Goal: Information Seeking & Learning: Learn about a topic

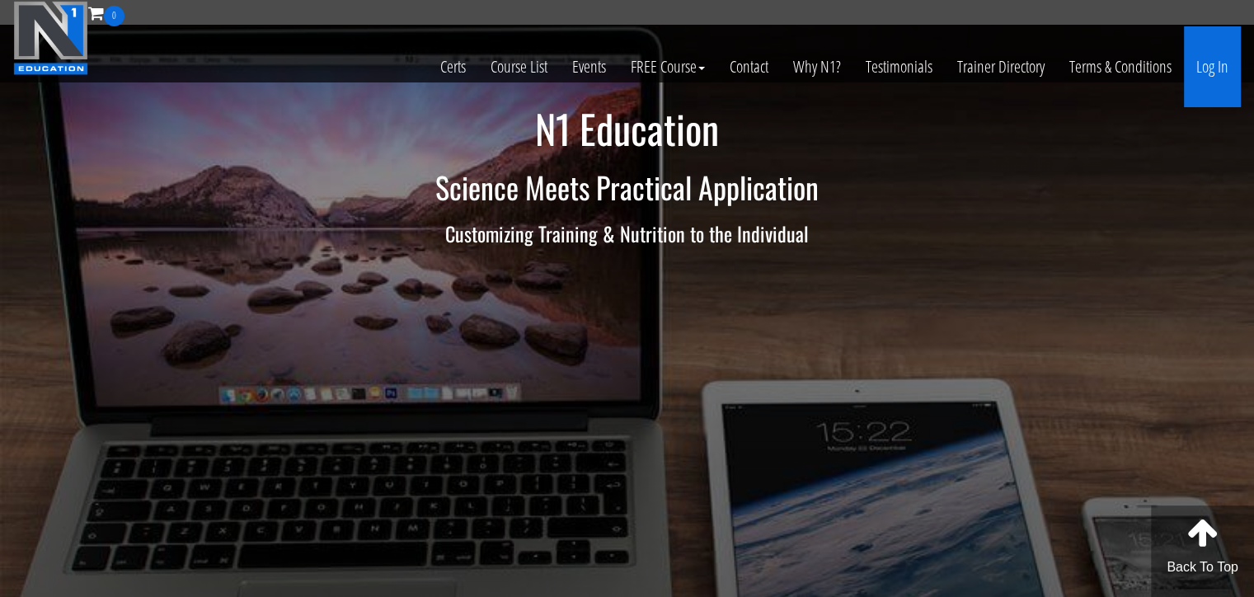
click at [1219, 66] on link "Log In" at bounding box center [1212, 66] width 57 height 81
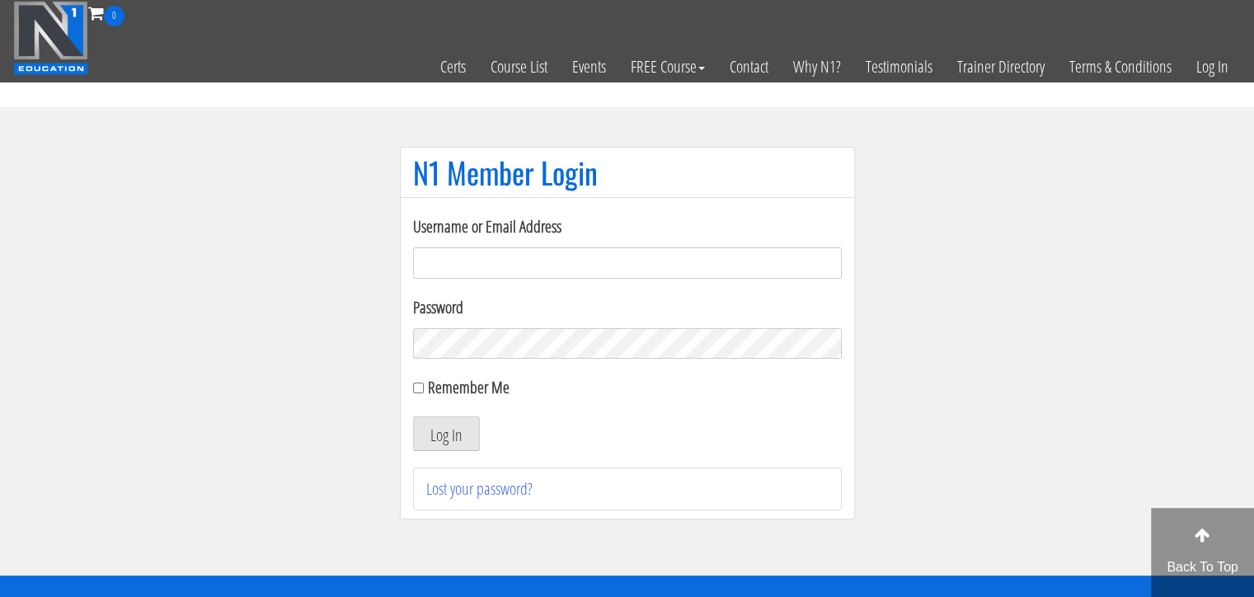
click at [467, 261] on input "Username or Email Address" at bounding box center [627, 262] width 429 height 31
type input "wallacehuan152@gmail.com"
click at [453, 439] on button "Log In" at bounding box center [446, 433] width 67 height 35
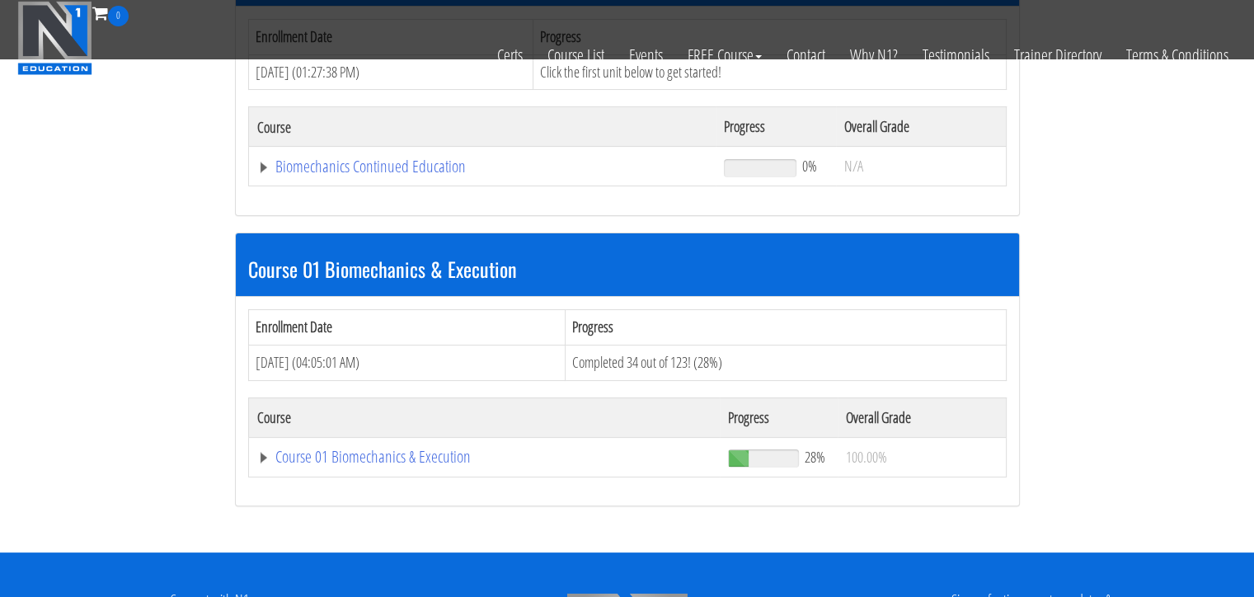
scroll to position [412, 0]
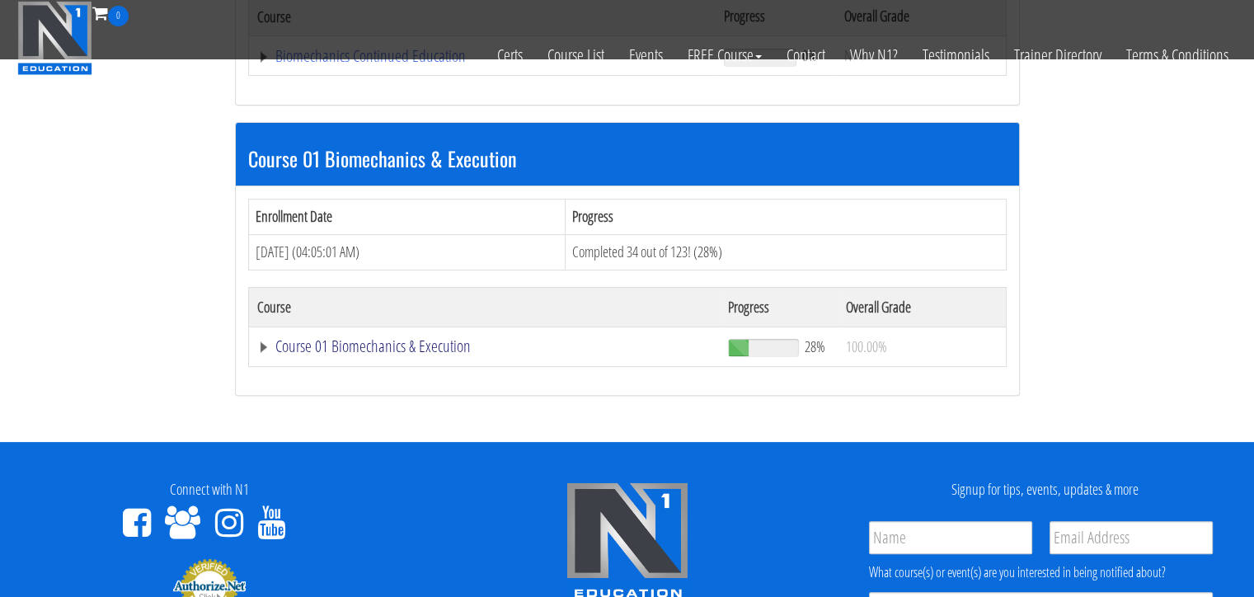
click at [411, 344] on link "Course 01 Biomechanics & Execution" at bounding box center [484, 346] width 455 height 16
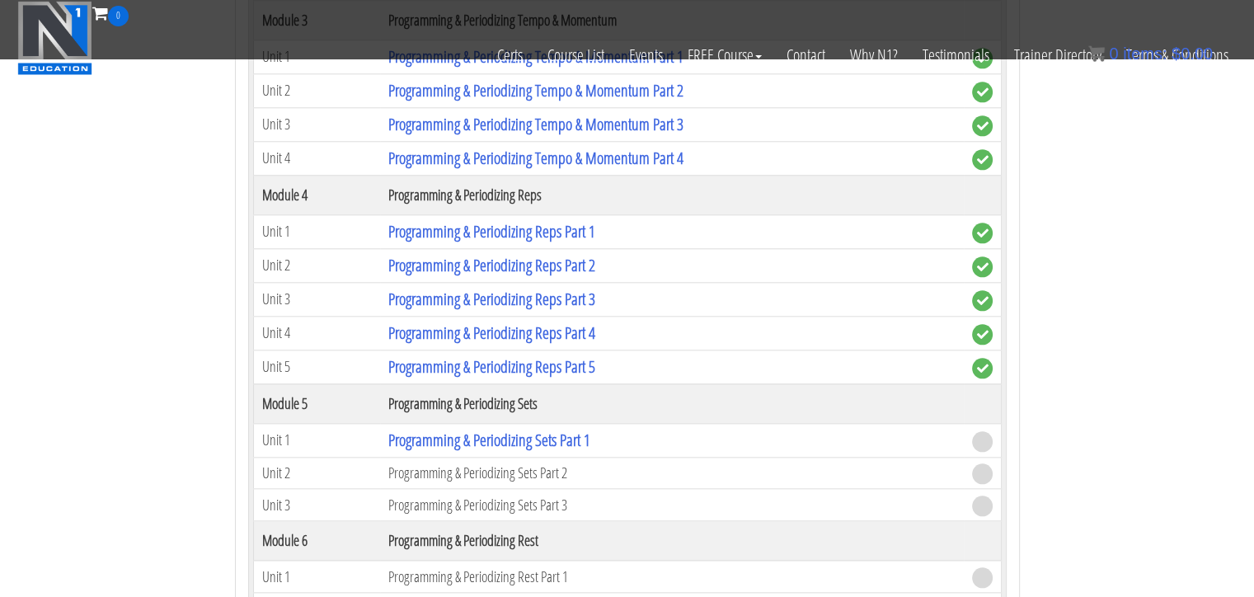
scroll to position [1777, 0]
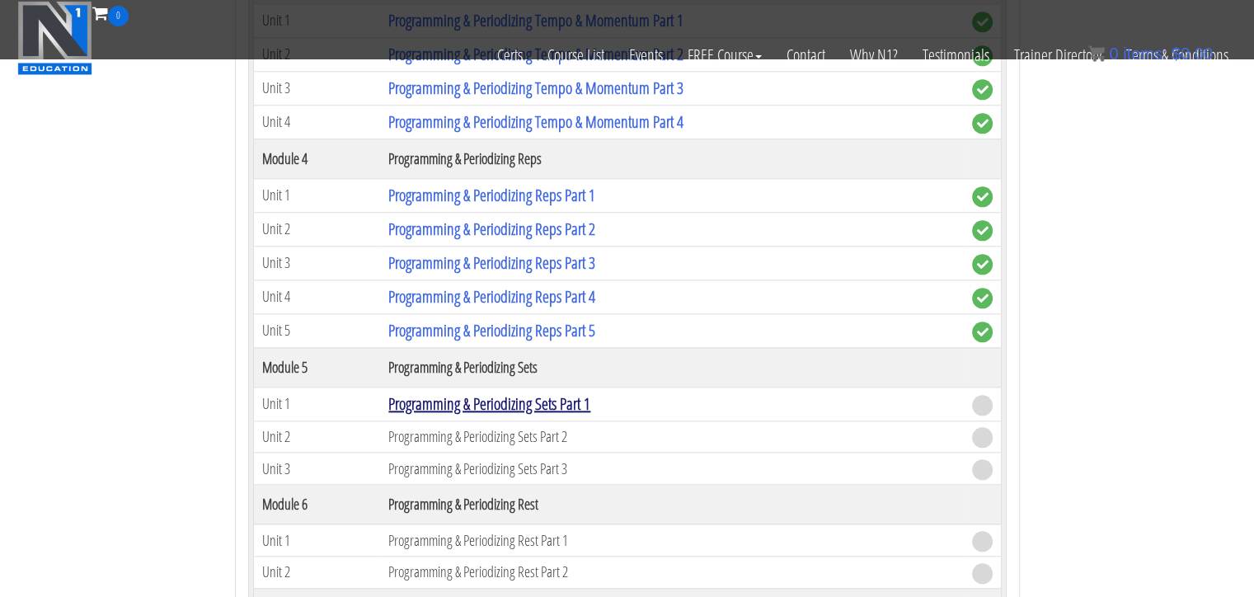
click at [540, 397] on link "Programming & Periodizing Sets Part 1" at bounding box center [489, 403] width 202 height 22
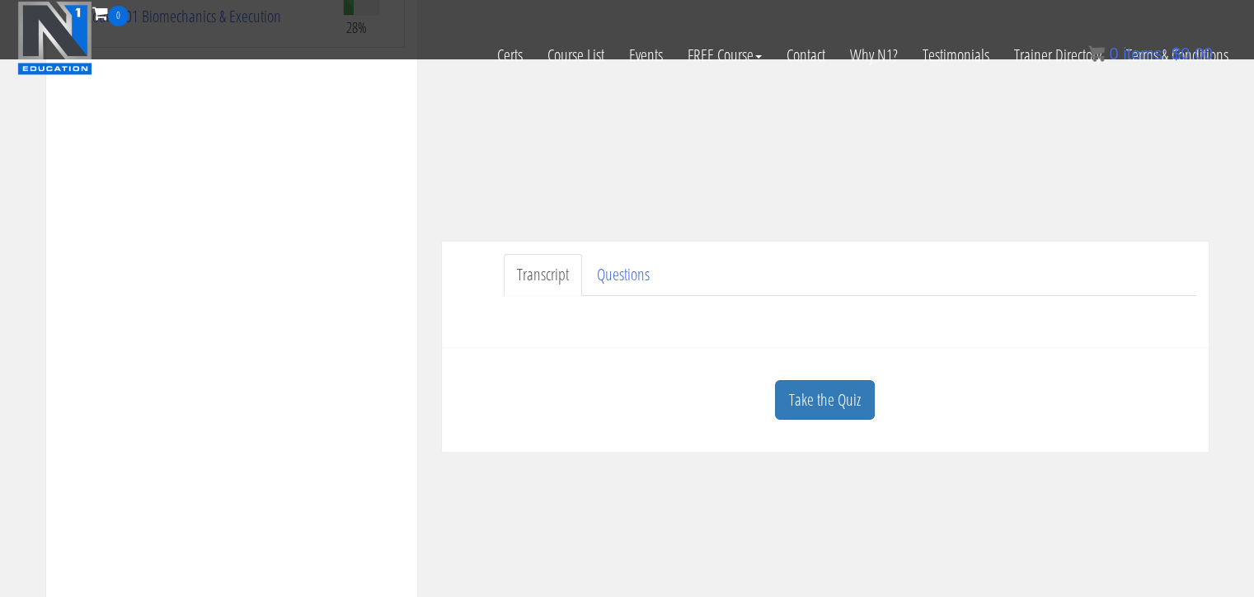
scroll to position [439, 0]
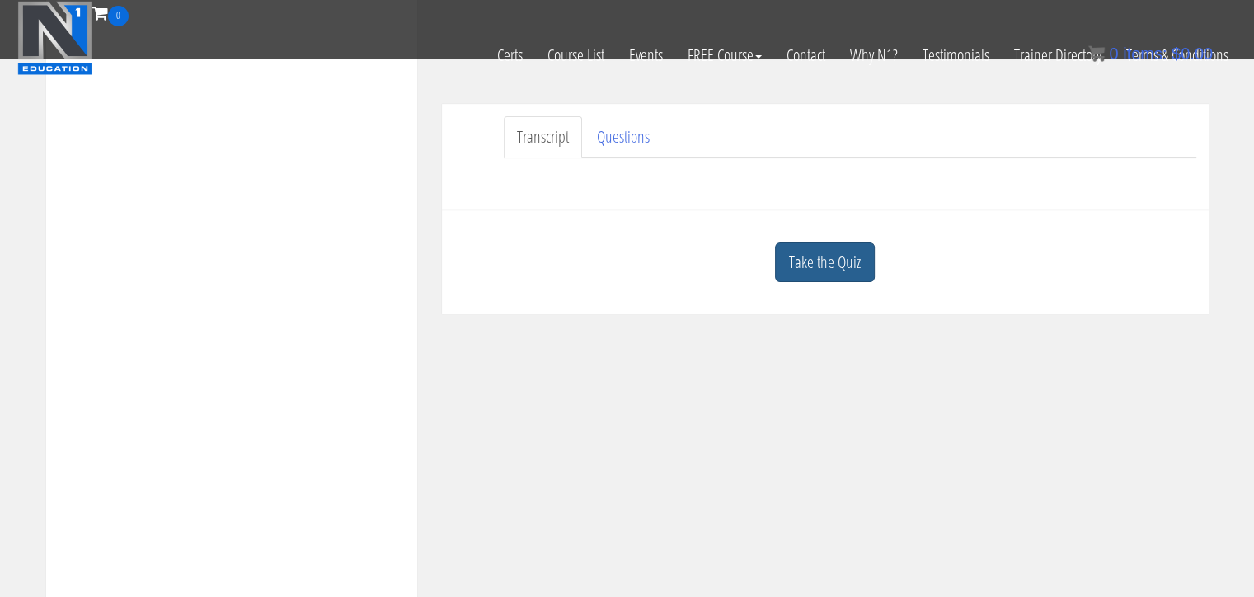
click at [847, 259] on link "Take the Quiz" at bounding box center [825, 262] width 100 height 40
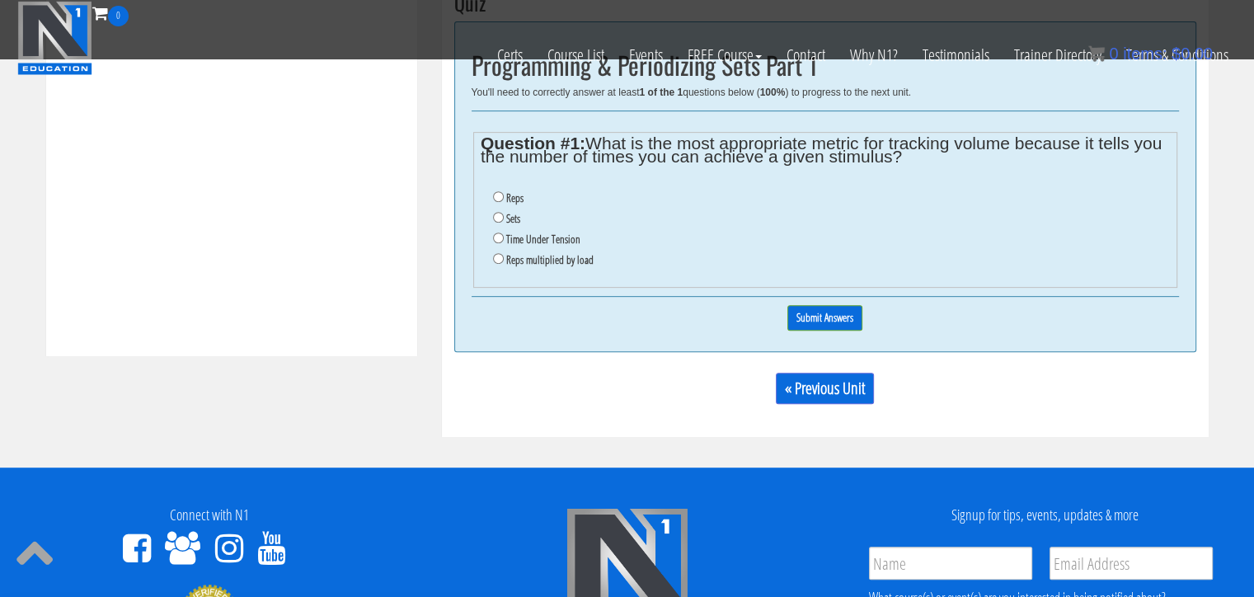
scroll to position [577, 0]
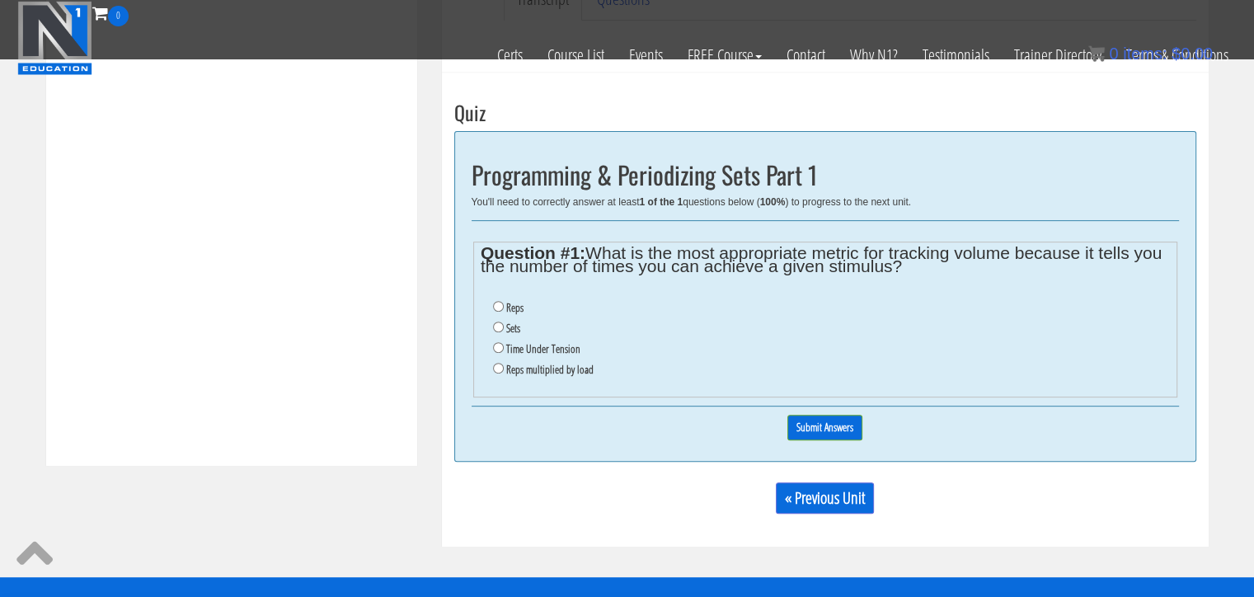
click at [552, 370] on label "Reps multiplied by load" at bounding box center [549, 369] width 87 height 13
click at [504, 370] on input "Reps multiplied by load" at bounding box center [498, 368] width 11 height 11
radio input "true"
click at [813, 426] on input "Submit Answers" at bounding box center [824, 428] width 75 height 26
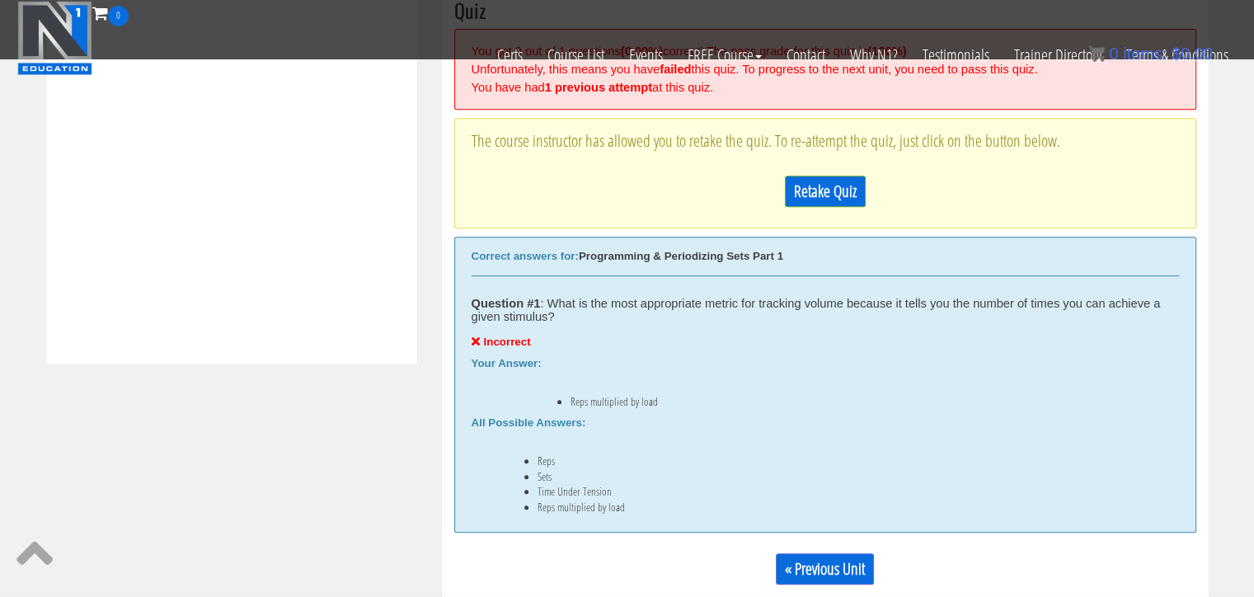
scroll to position [735, 0]
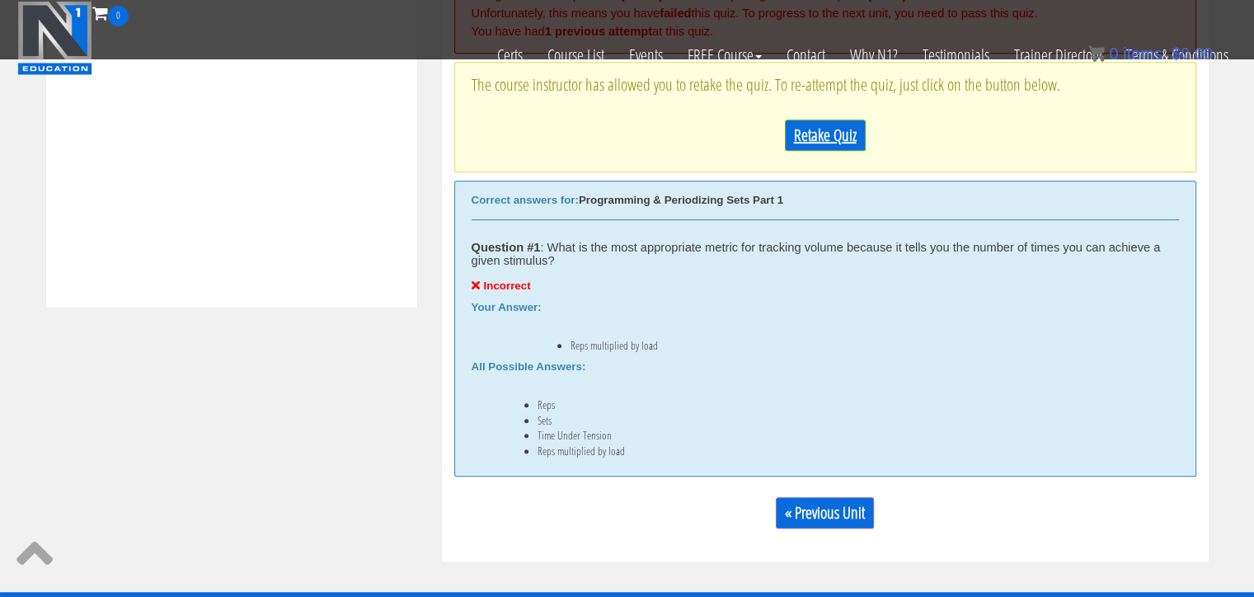
click at [831, 134] on link "Retake Quiz" at bounding box center [825, 135] width 81 height 31
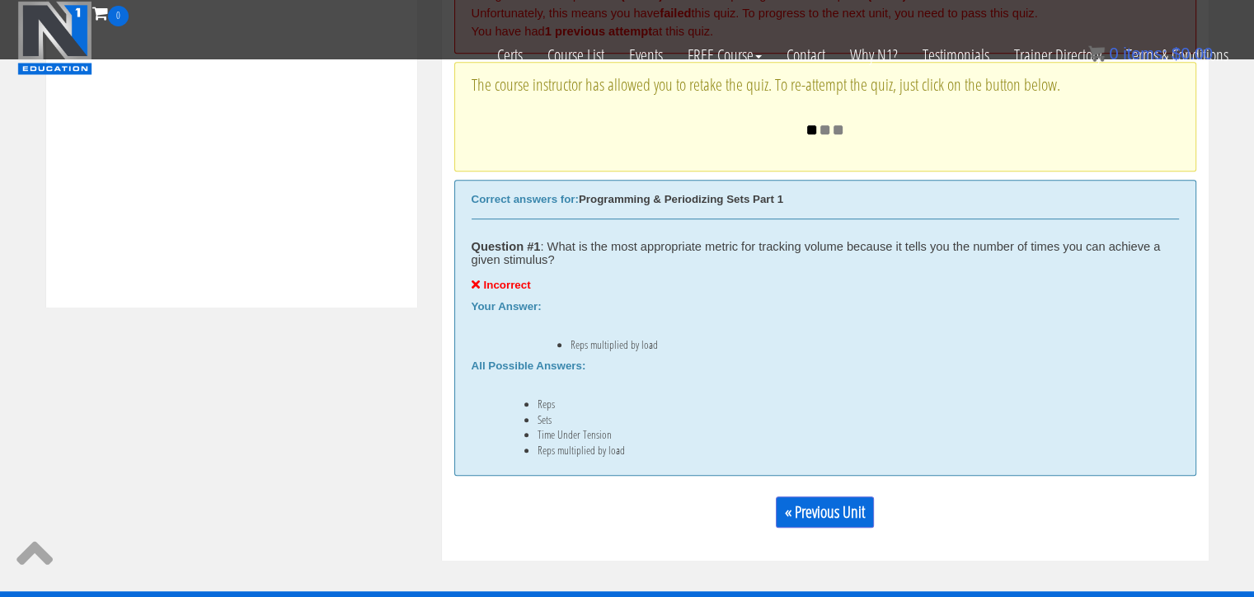
scroll to position [625, 0]
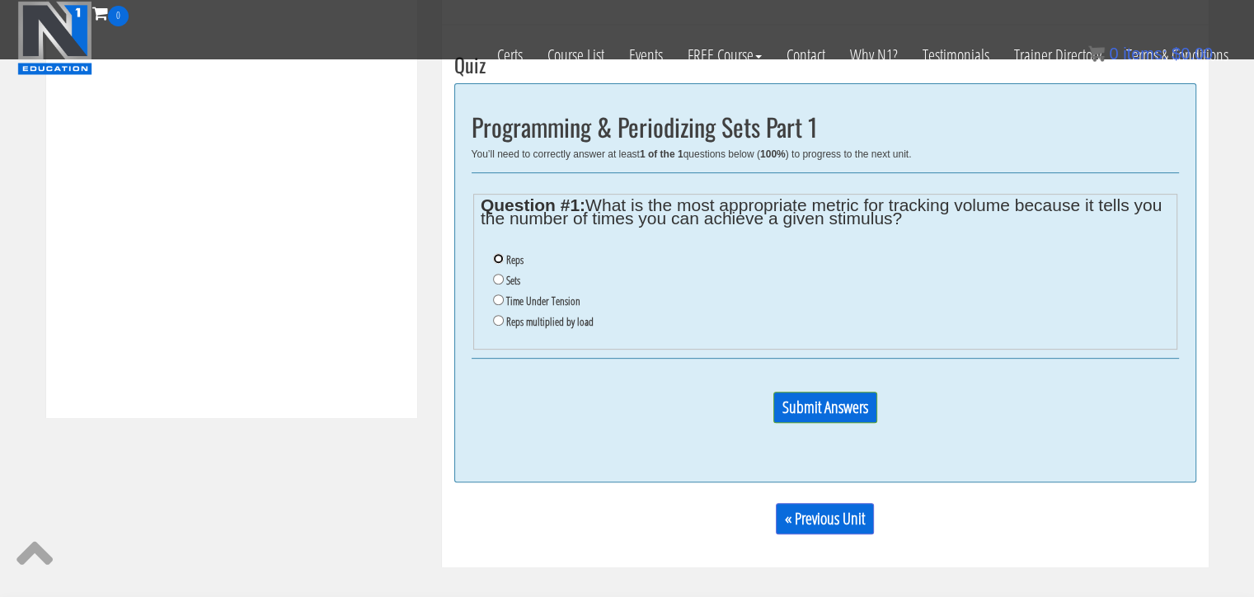
click at [498, 253] on input "Reps" at bounding box center [498, 258] width 11 height 11
radio input "true"
click at [860, 410] on input "Submit Answers" at bounding box center [825, 407] width 104 height 31
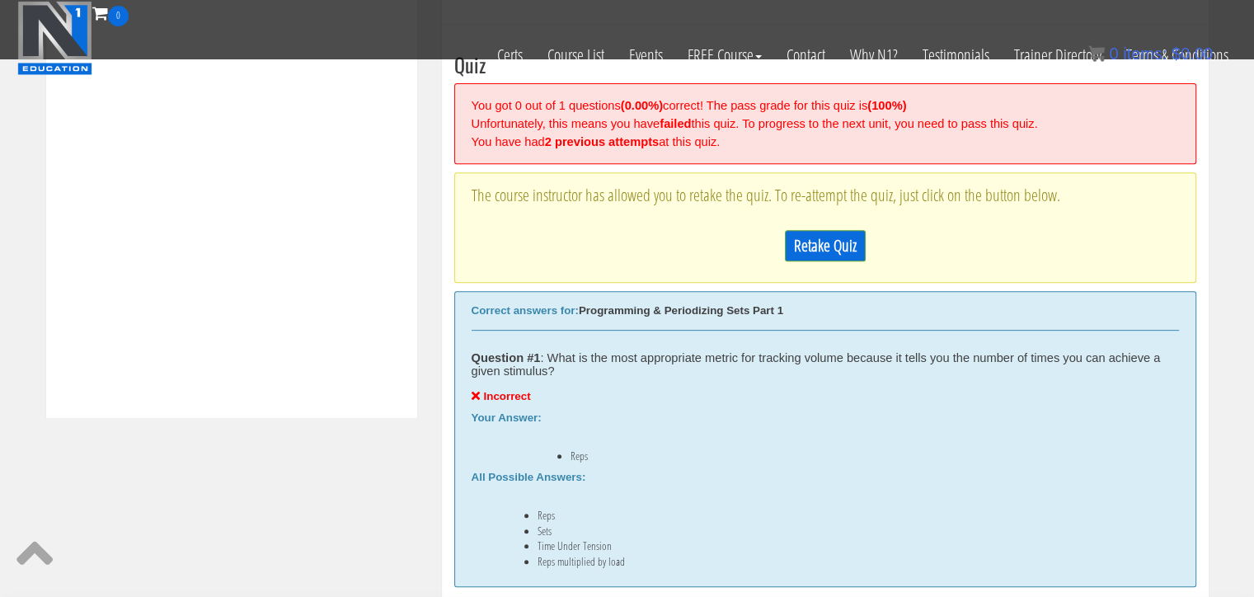
click at [837, 228] on div "Retake Quiz" at bounding box center [825, 246] width 707 height 48
click at [828, 241] on link "Retake Quiz" at bounding box center [825, 245] width 81 height 31
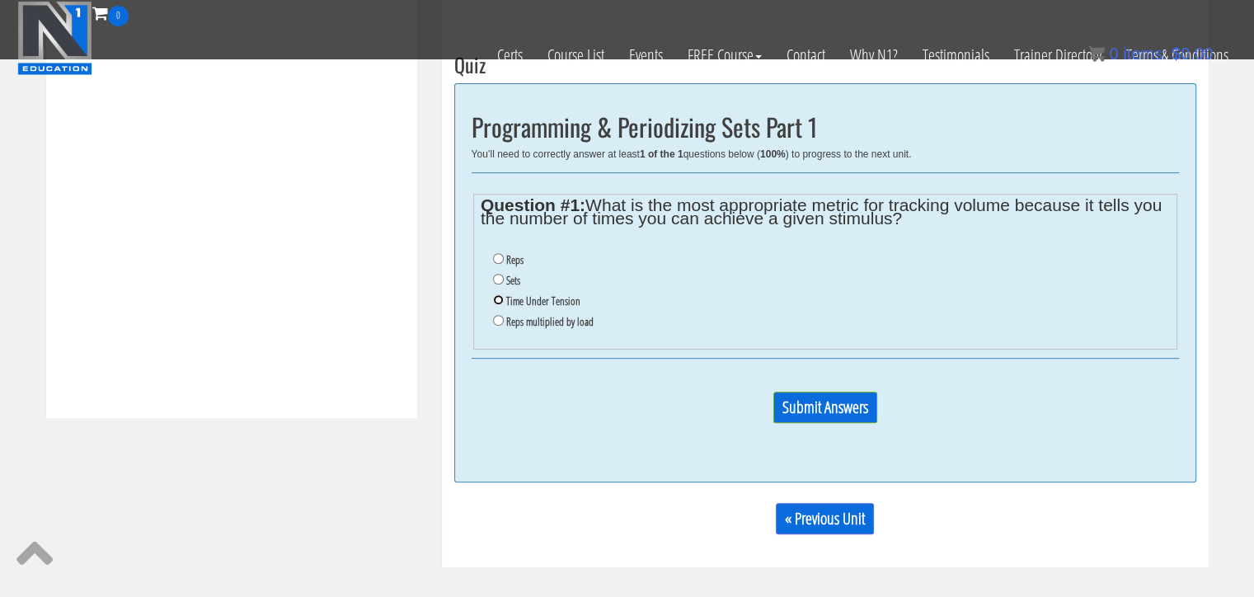
click at [499, 298] on input "Time Under Tension" at bounding box center [498, 299] width 11 height 11
radio input "true"
click at [844, 405] on input "Submit Answers" at bounding box center [825, 407] width 104 height 31
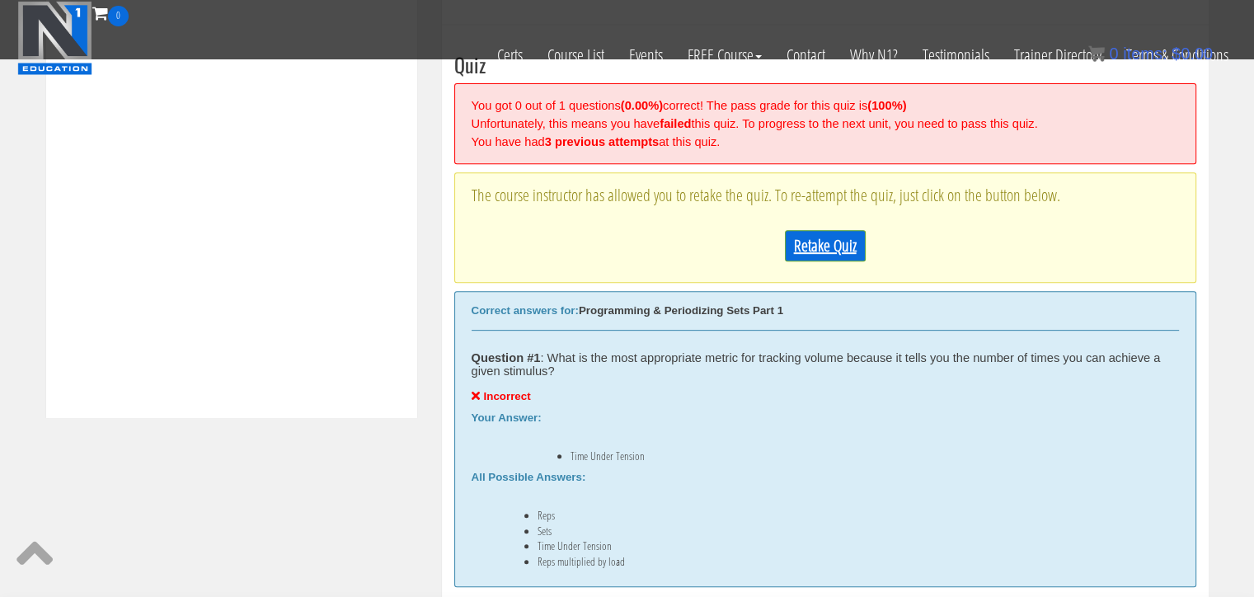
click at [827, 250] on link "Retake Quiz" at bounding box center [825, 245] width 81 height 31
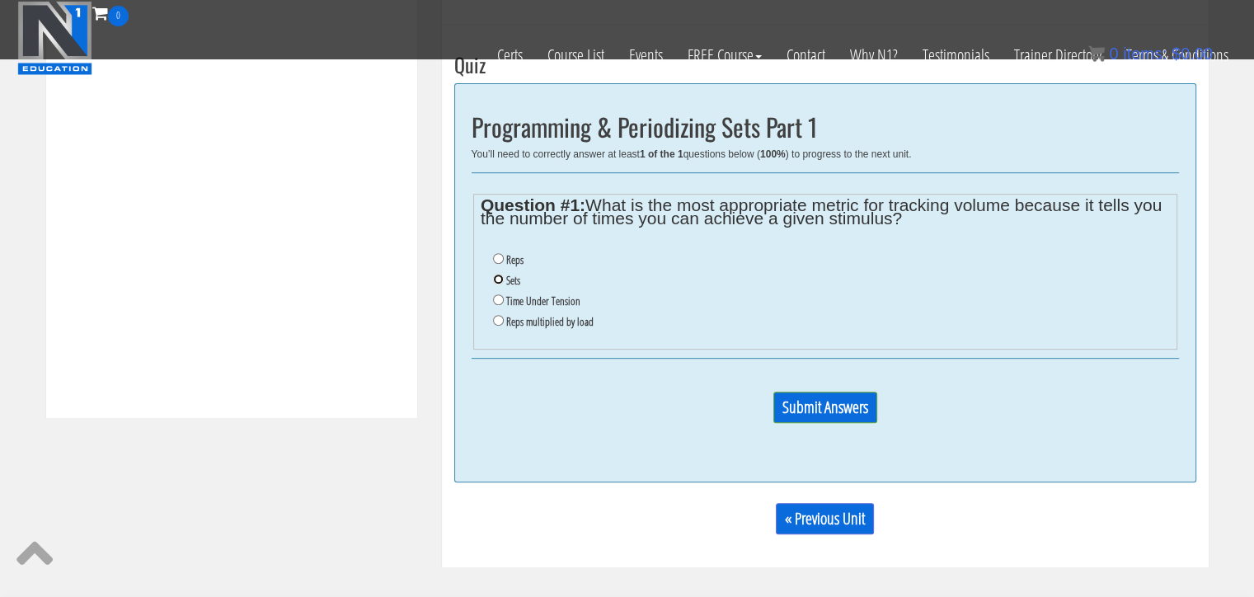
click at [496, 278] on input "Sets" at bounding box center [498, 279] width 11 height 11
radio input "true"
click at [828, 406] on input "Submit Answers" at bounding box center [825, 407] width 104 height 31
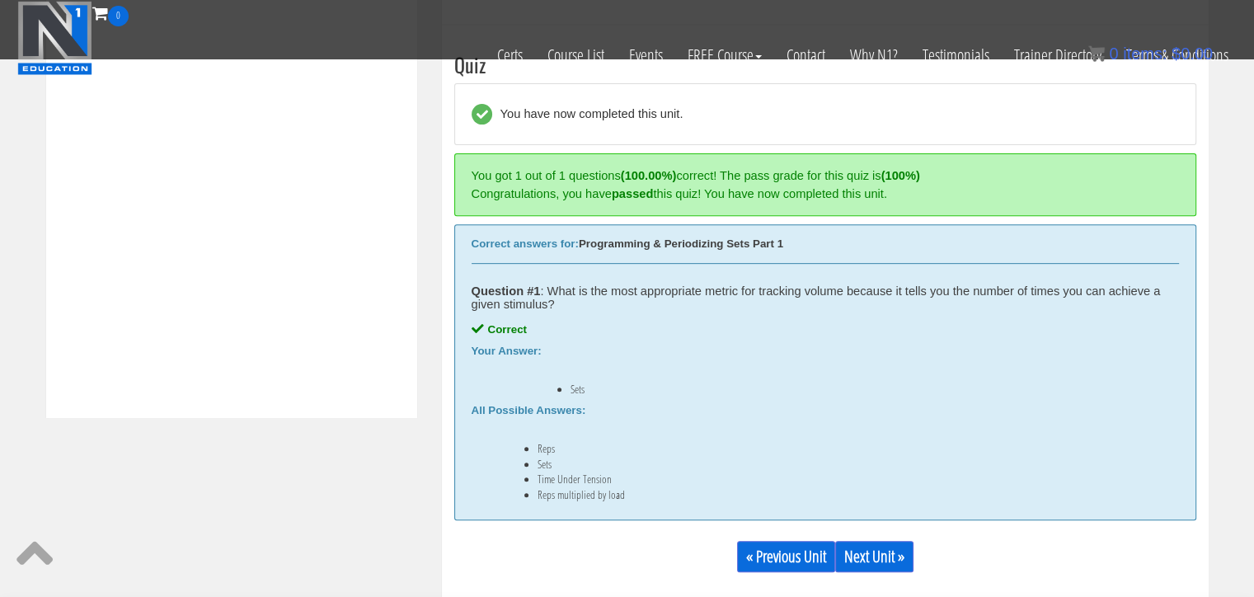
scroll to position [735, 0]
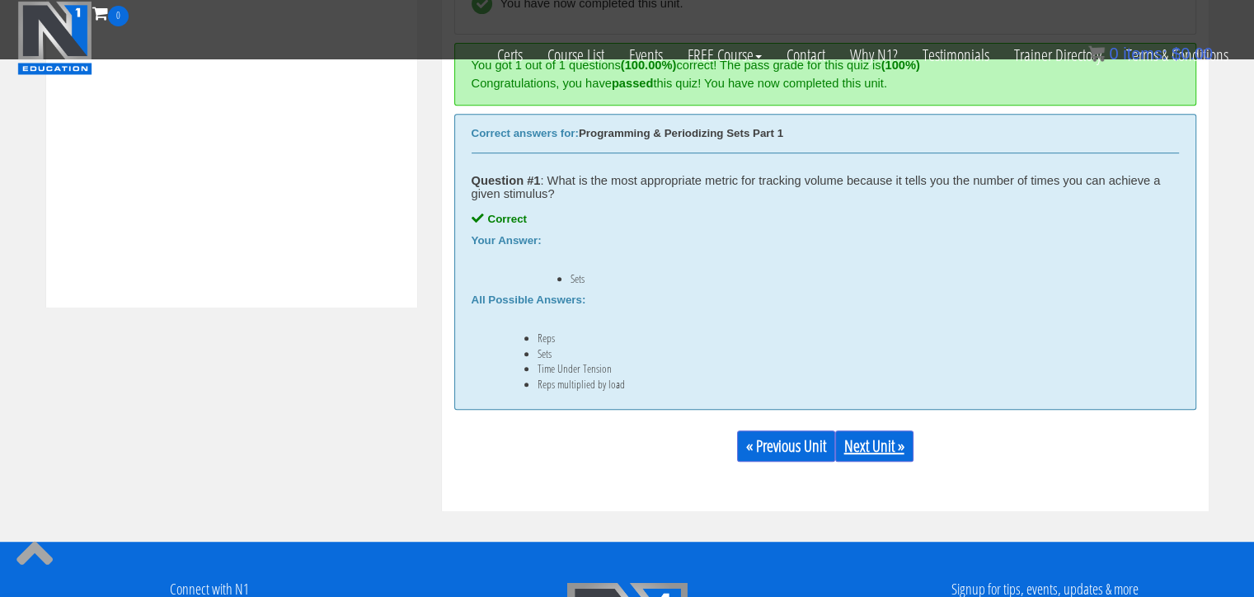
click at [894, 448] on link "Next Unit »" at bounding box center [874, 445] width 78 height 31
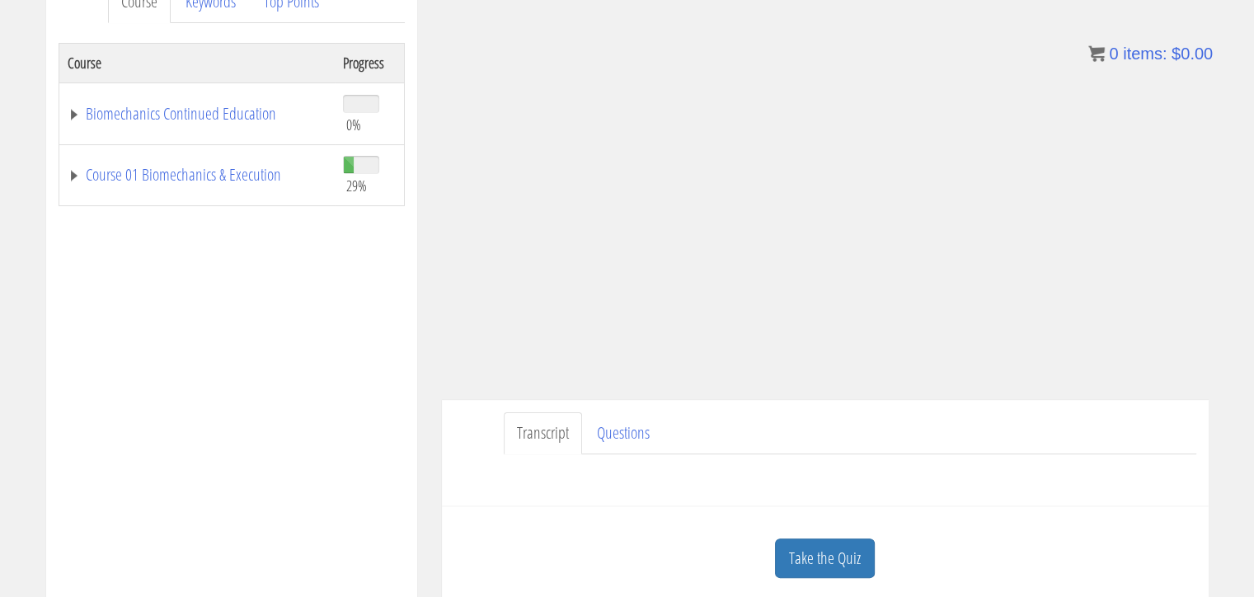
scroll to position [357, 0]
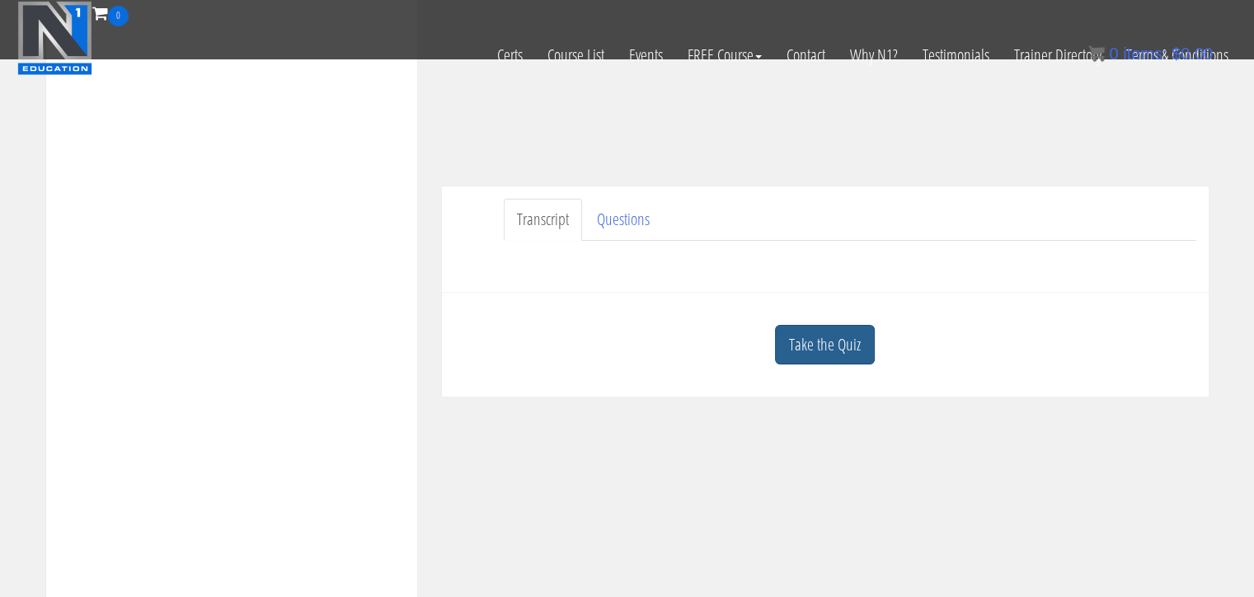
click at [842, 358] on link "Take the Quiz" at bounding box center [825, 345] width 100 height 40
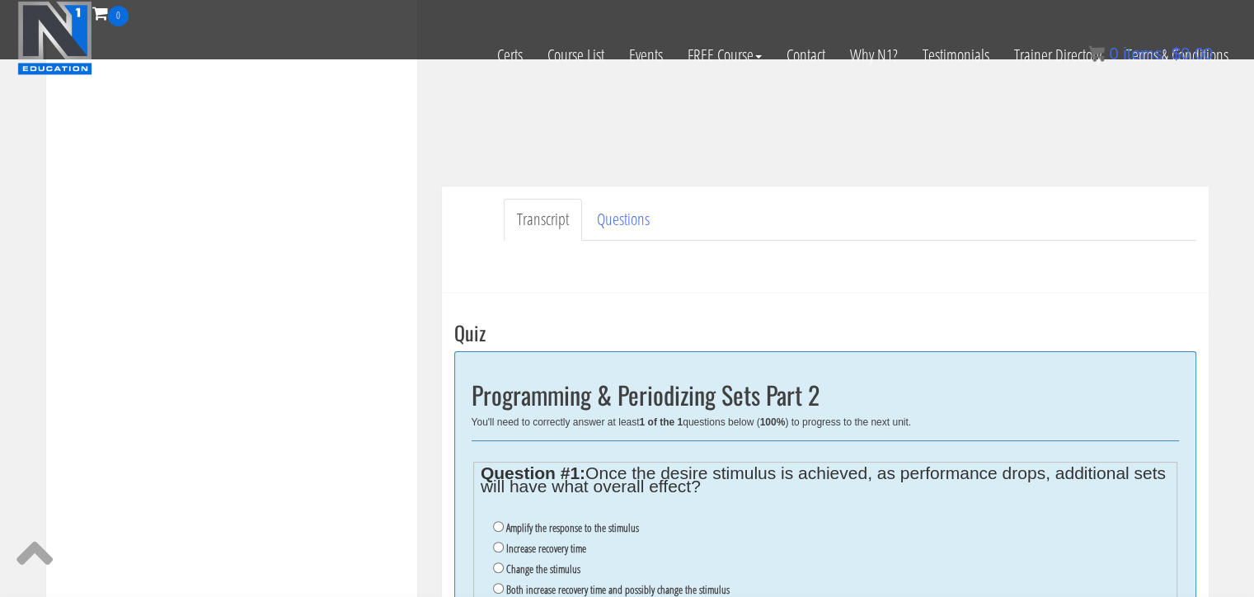
scroll to position [522, 0]
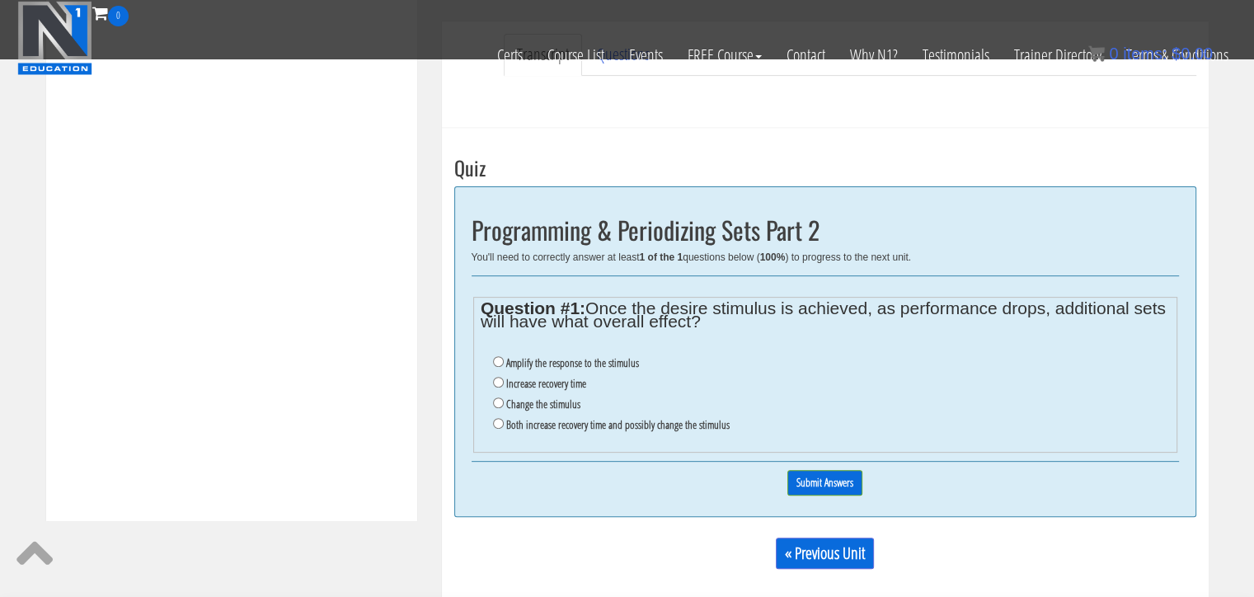
click at [620, 420] on label "Both increase recovery time and possibly change the stimulus" at bounding box center [617, 424] width 223 height 13
click at [504, 420] on input "Both increase recovery time and possibly change the stimulus" at bounding box center [498, 423] width 11 height 11
radio input "true"
click at [808, 473] on input "Submit Answers" at bounding box center [824, 483] width 75 height 26
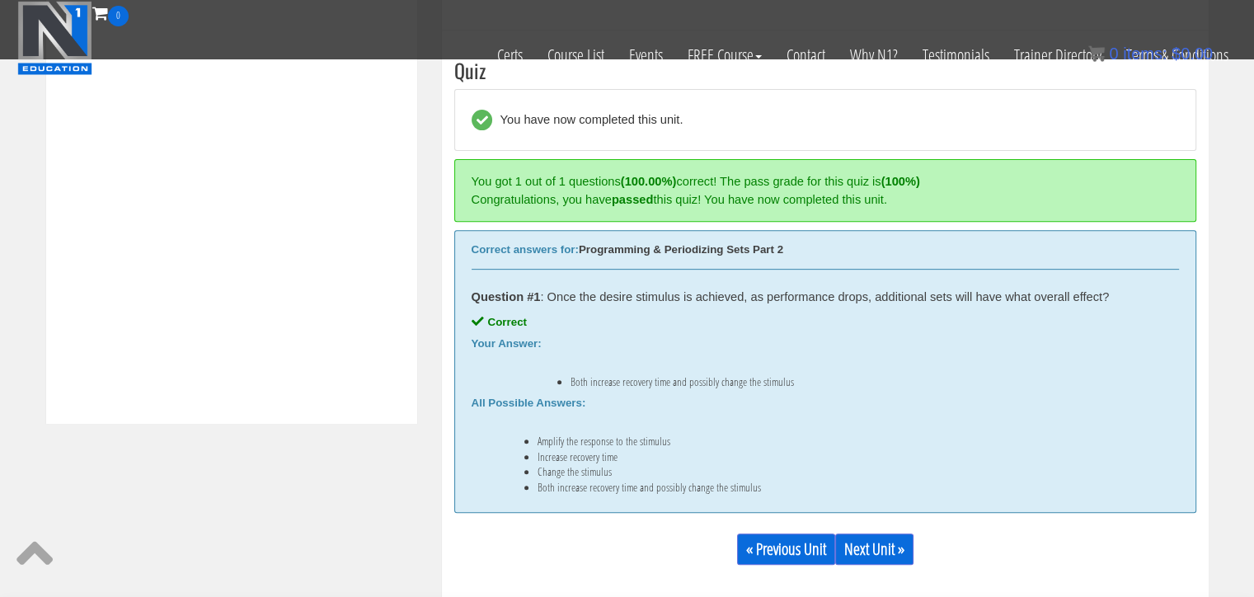
scroll to position [625, 0]
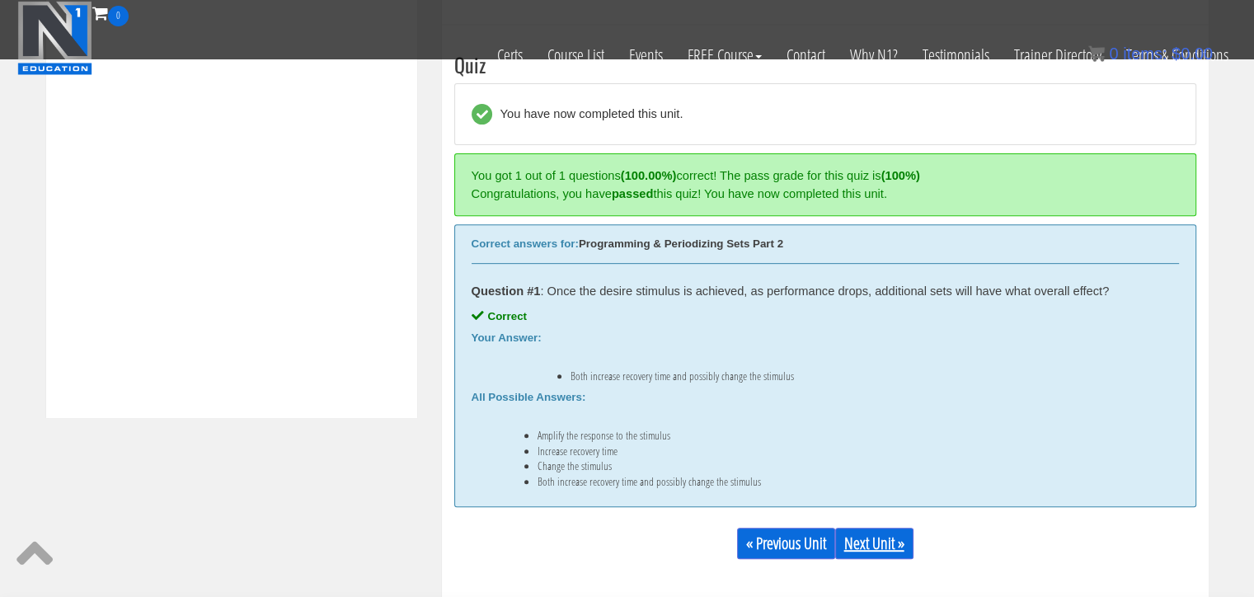
click at [894, 548] on link "Next Unit »" at bounding box center [874, 543] width 78 height 31
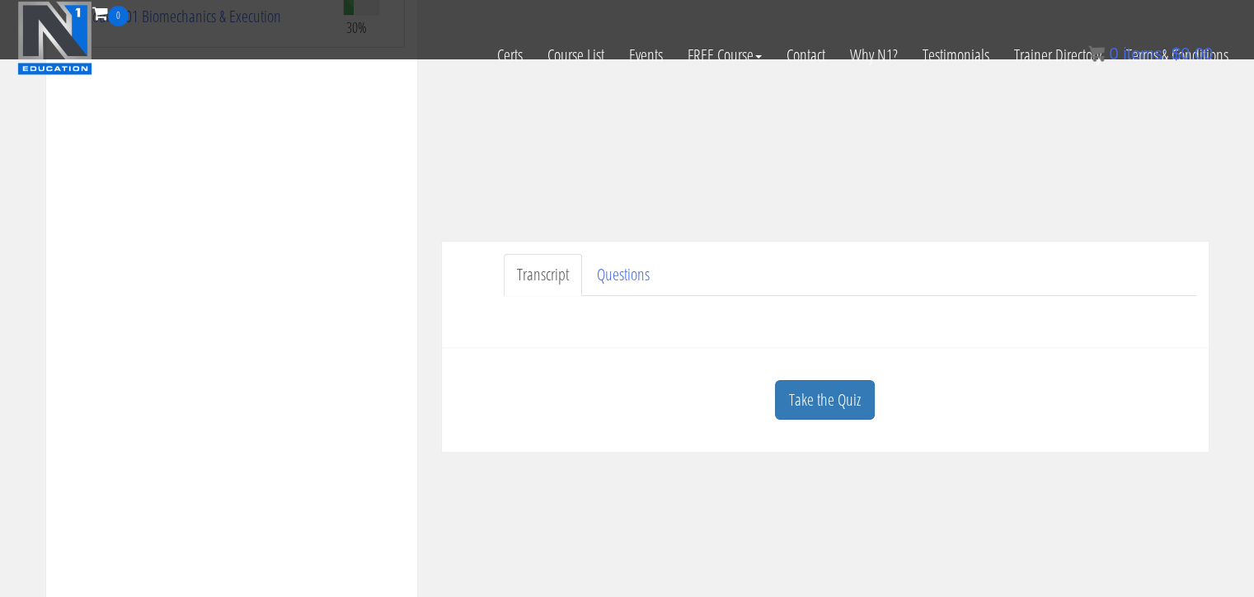
scroll to position [357, 0]
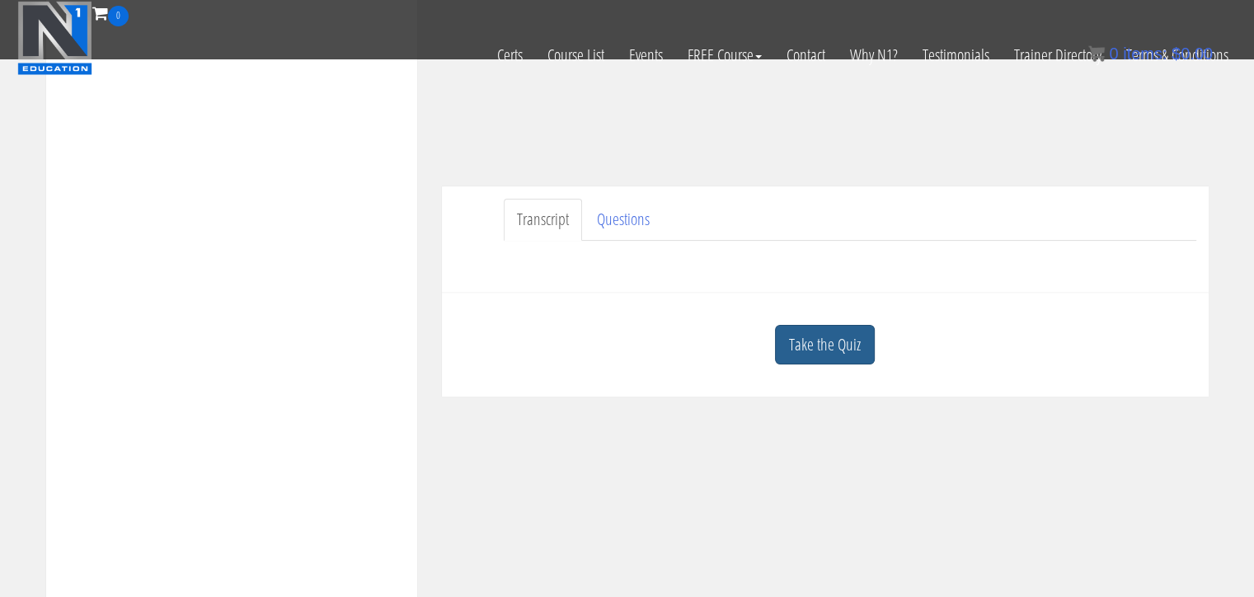
click at [808, 351] on link "Take the Quiz" at bounding box center [825, 345] width 100 height 40
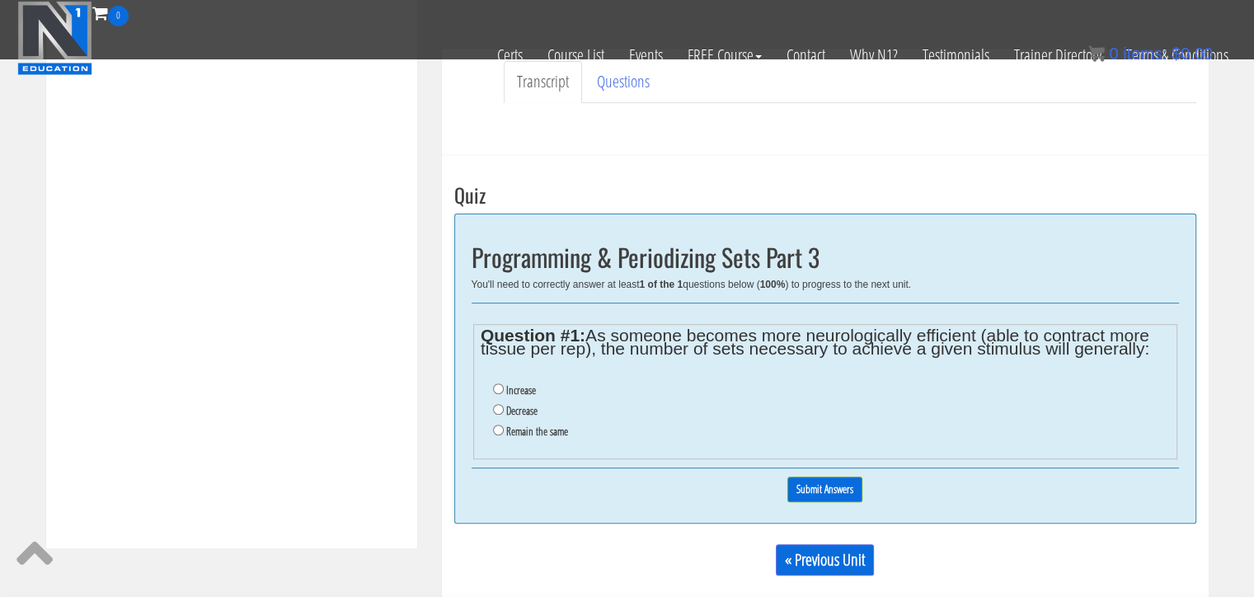
scroll to position [604, 0]
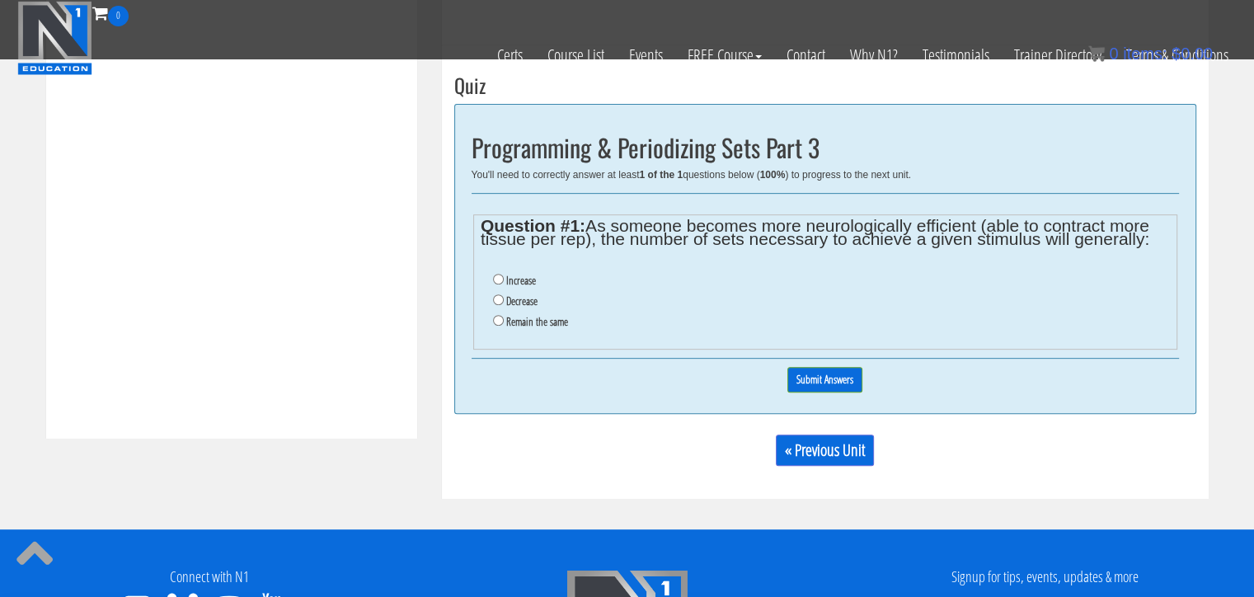
click at [518, 298] on label "Decrease" at bounding box center [521, 300] width 31 height 13
click at [504, 298] on input "Decrease" at bounding box center [498, 299] width 11 height 11
radio input "true"
click at [831, 380] on input "Submit Answers" at bounding box center [824, 380] width 75 height 26
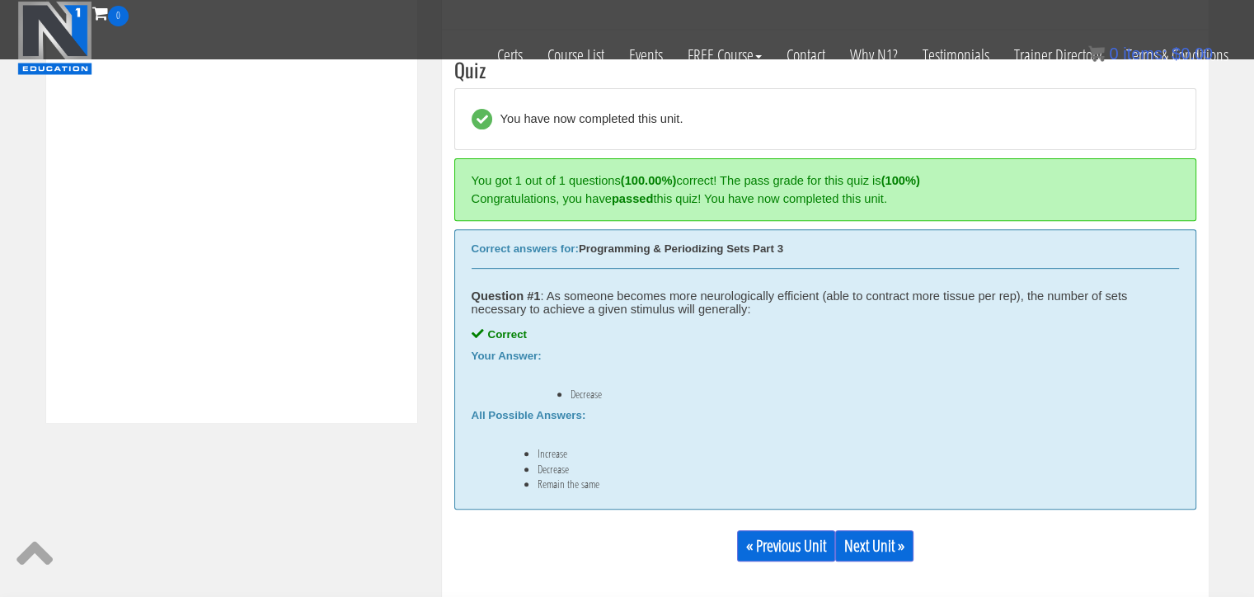
scroll to position [647, 0]
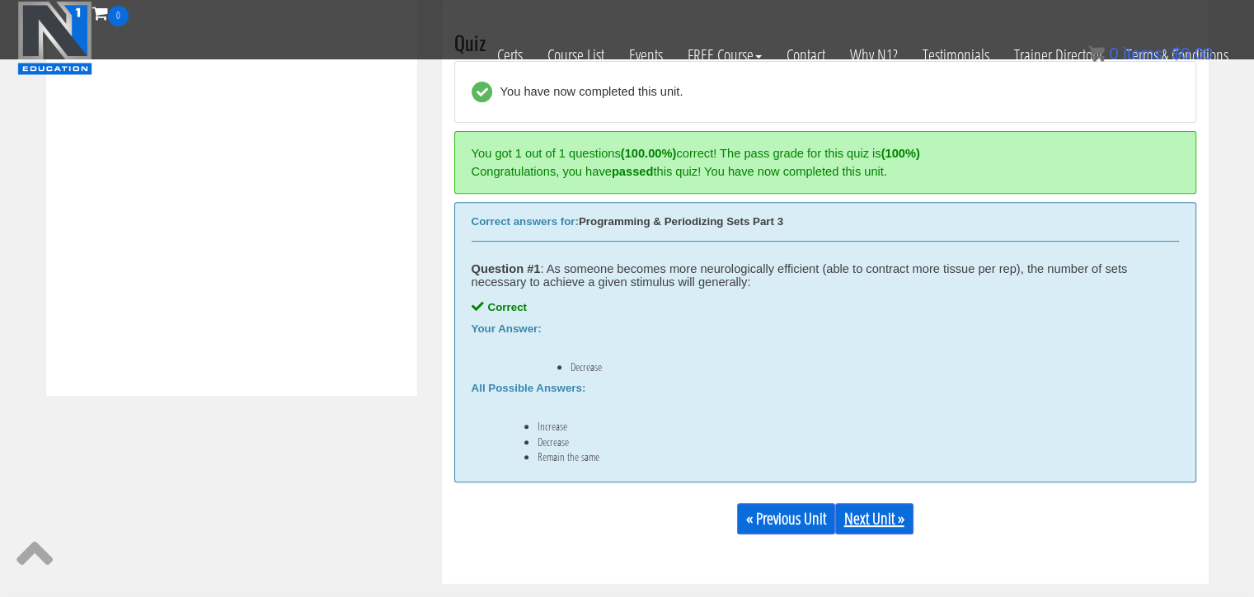
click at [897, 512] on link "Next Unit »" at bounding box center [874, 518] width 78 height 31
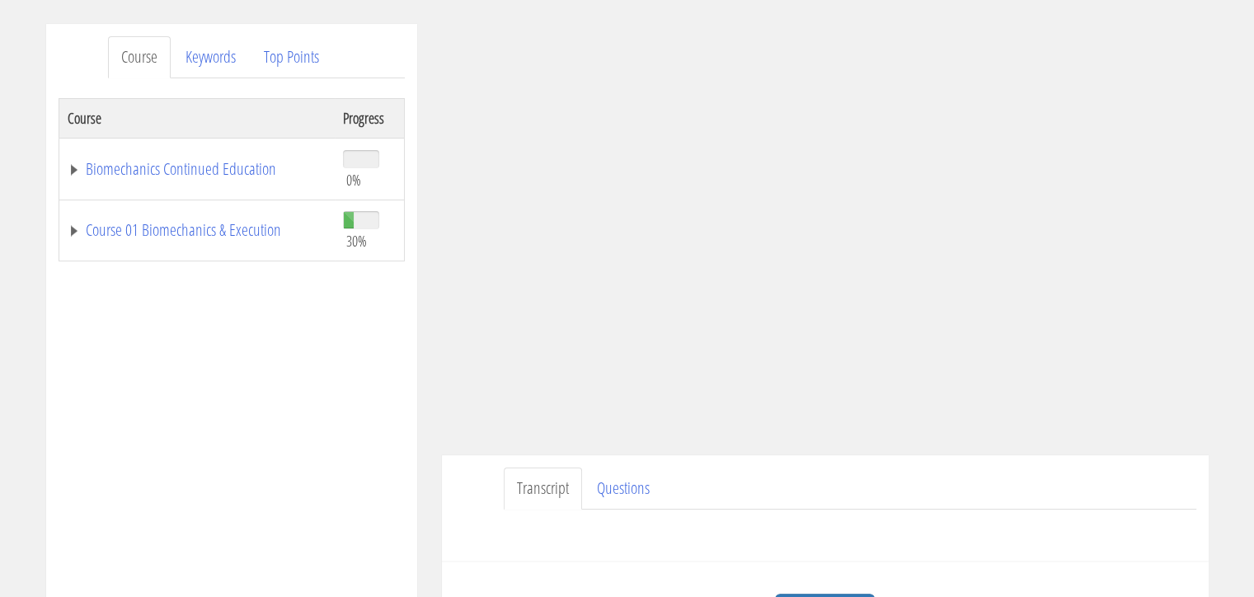
scroll to position [219, 0]
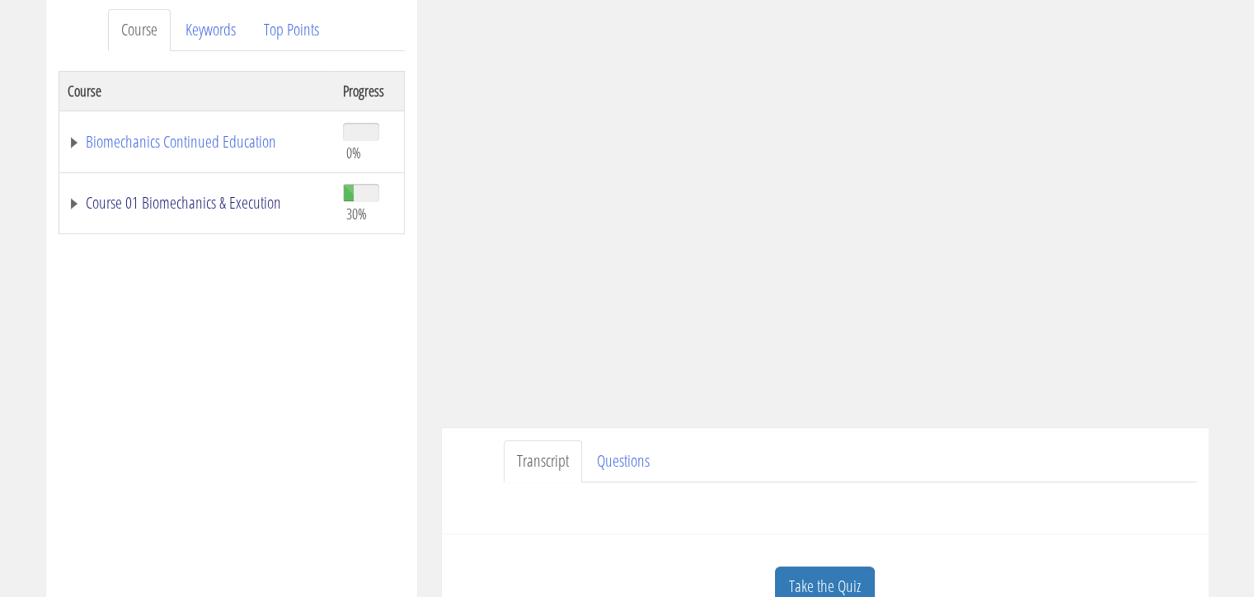
click at [191, 209] on link "Course 01 Biomechanics & Execution" at bounding box center [197, 203] width 259 height 16
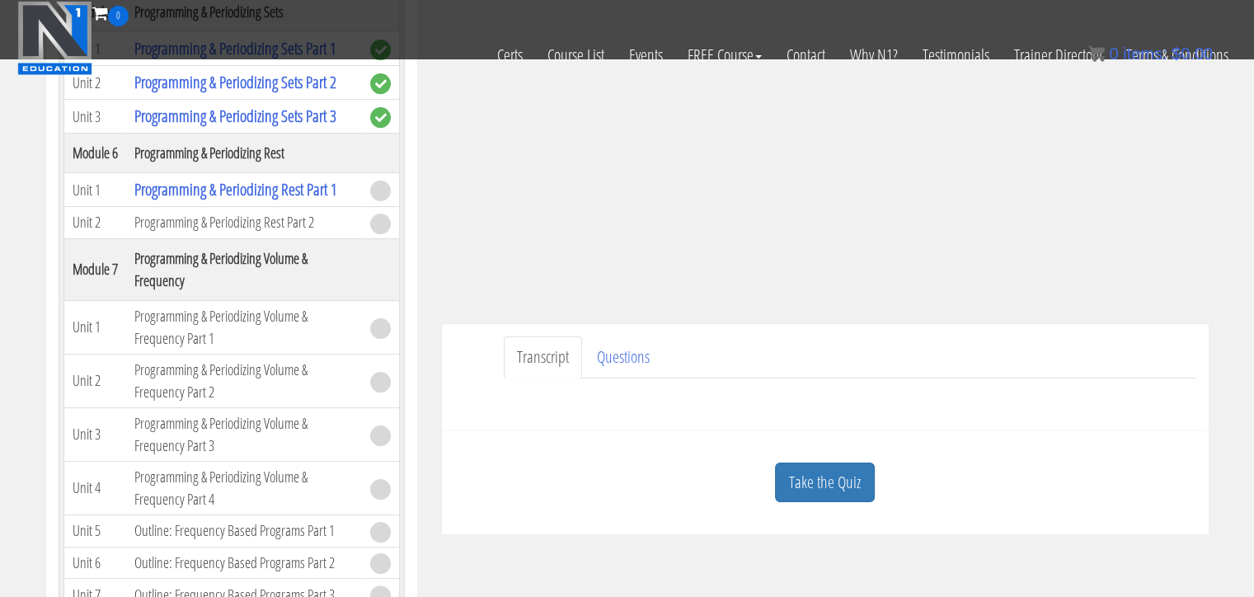
scroll to position [330, 0]
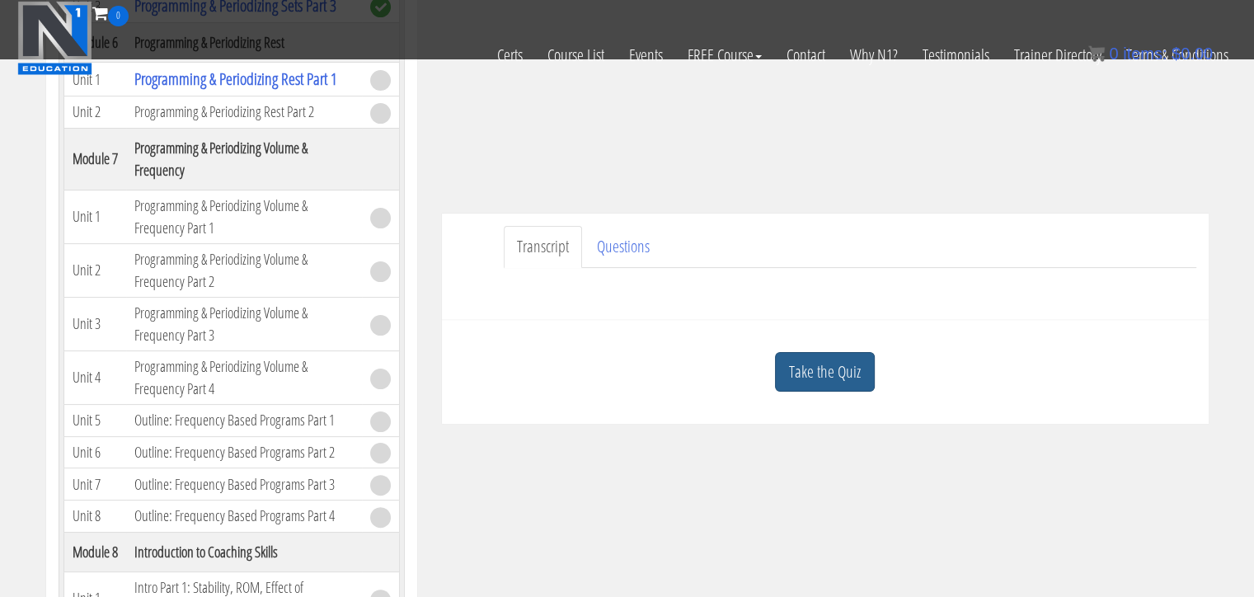
click at [834, 365] on link "Take the Quiz" at bounding box center [825, 372] width 100 height 40
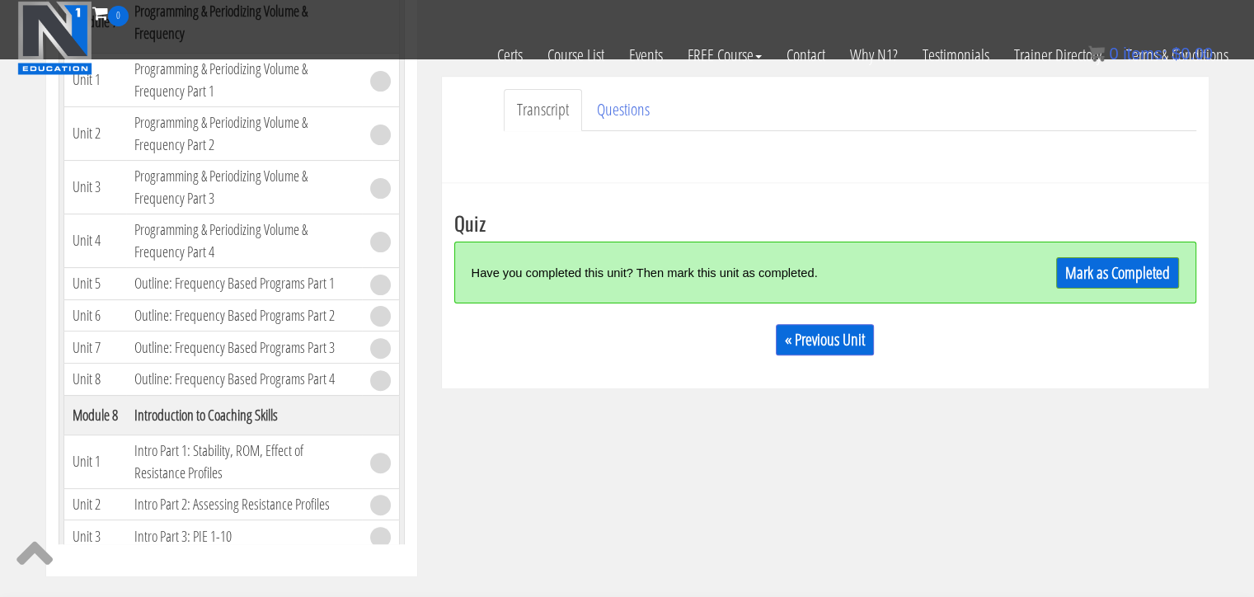
scroll to position [357, 0]
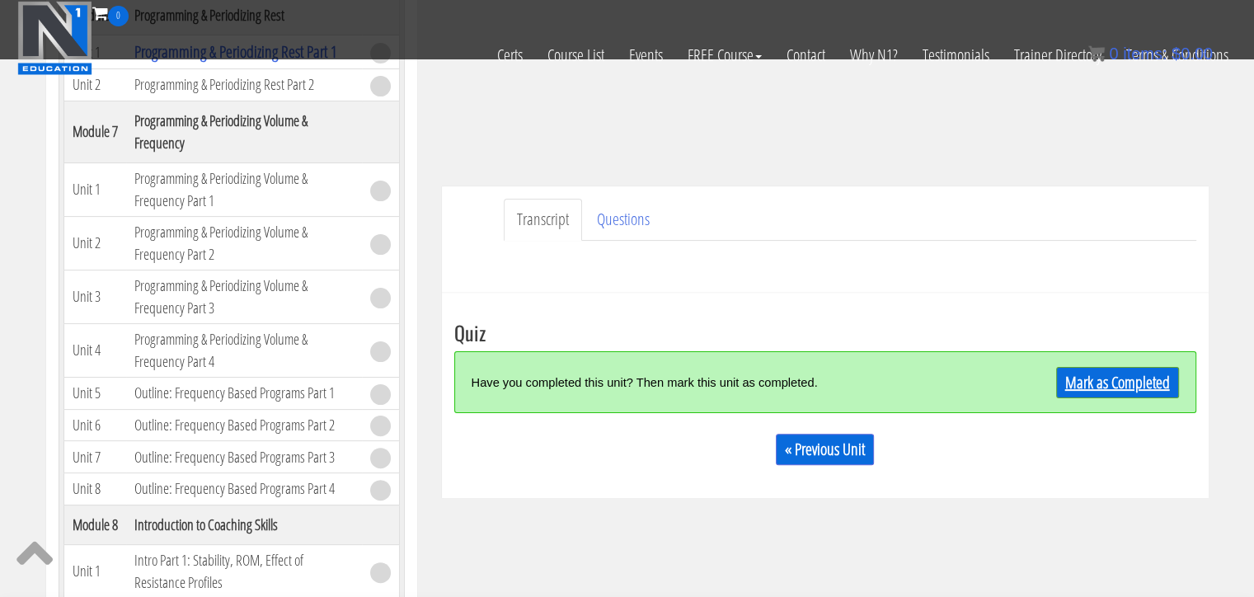
click at [1119, 388] on link "Mark as Completed" at bounding box center [1117, 382] width 123 height 31
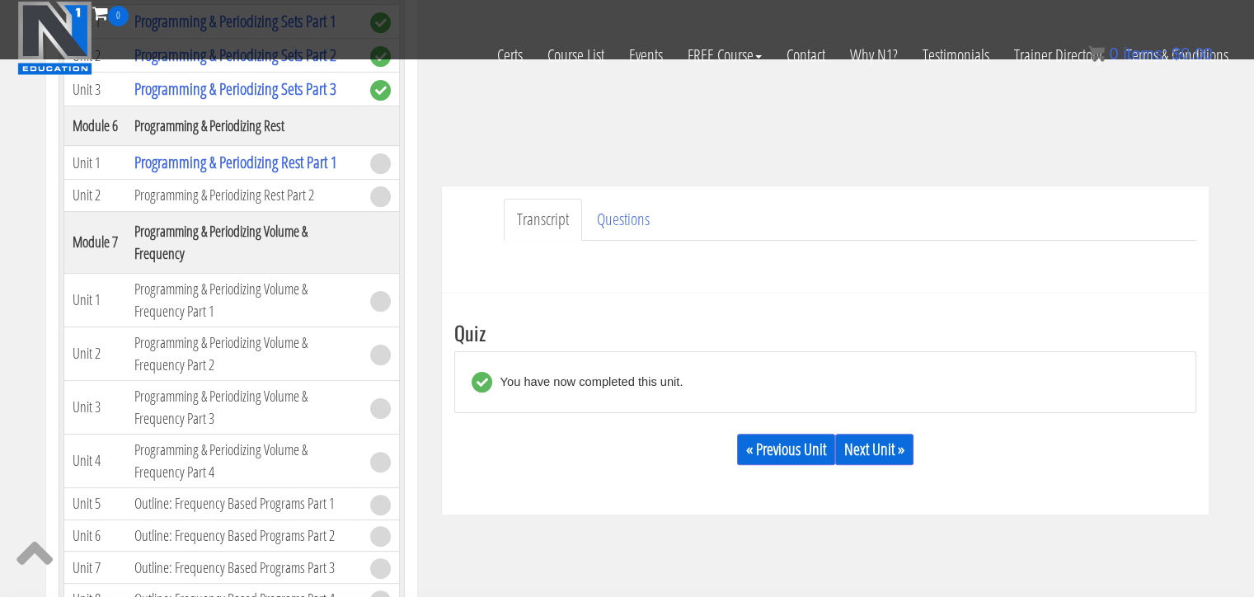
scroll to position [1412, 0]
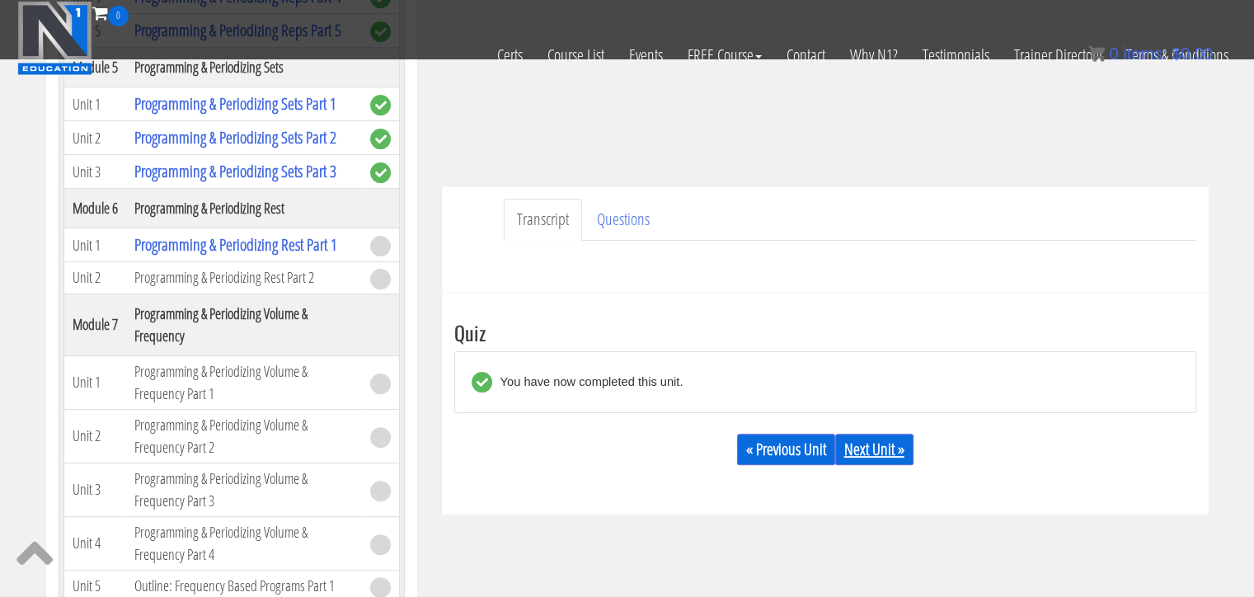
click at [888, 448] on link "Next Unit »" at bounding box center [874, 449] width 78 height 31
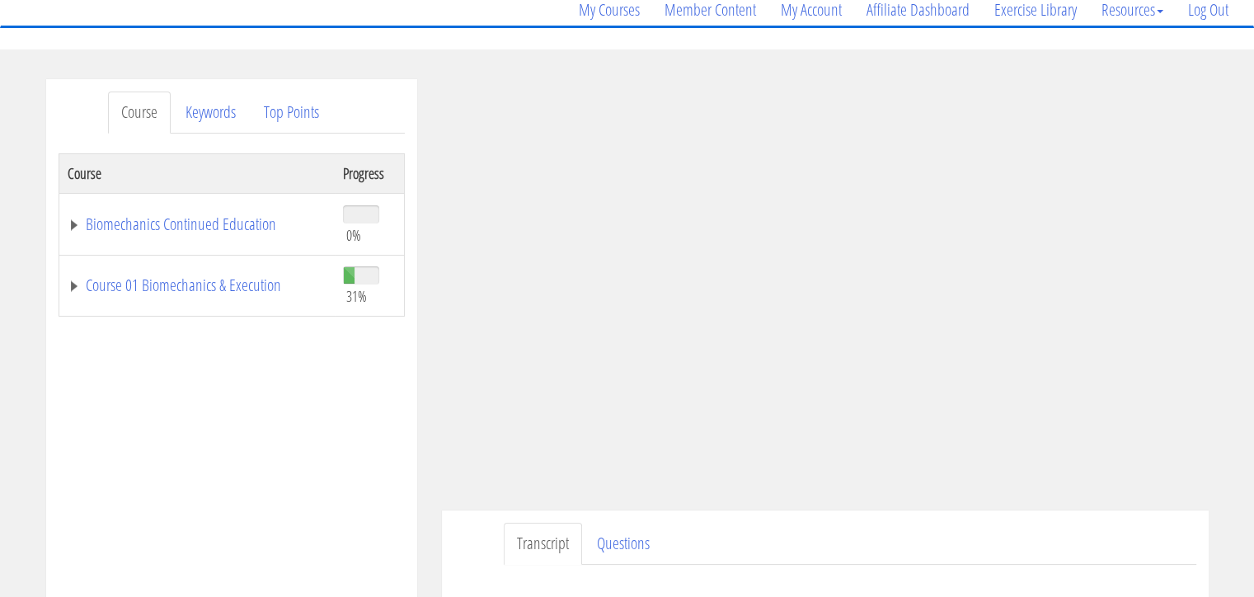
scroll to position [247, 0]
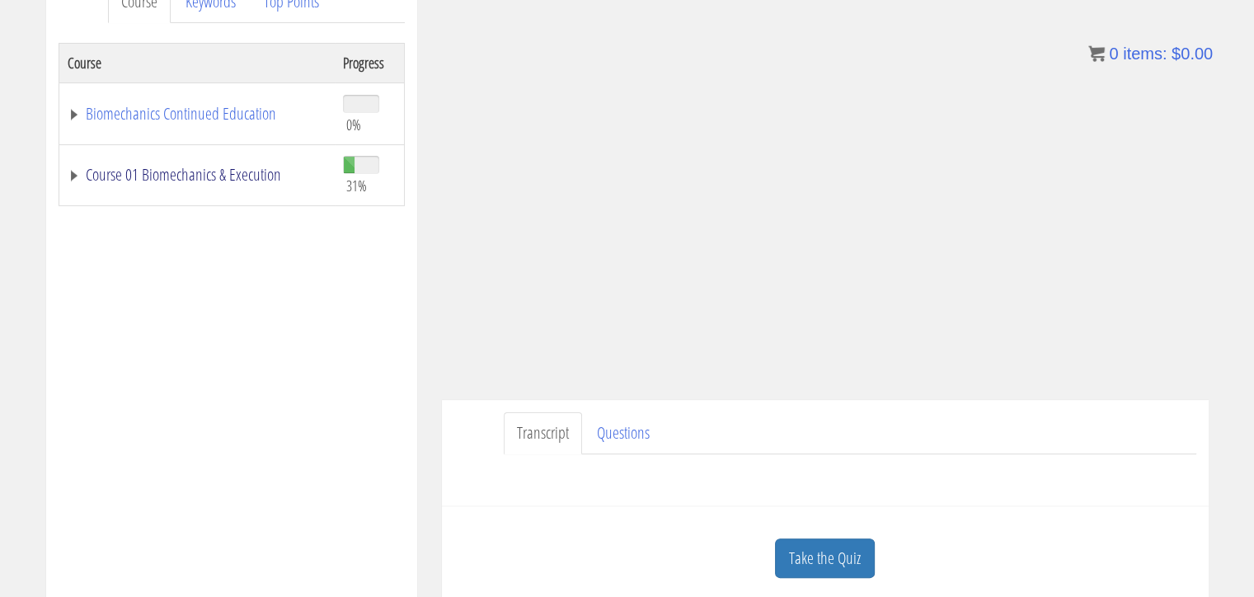
click at [129, 171] on link "Course 01 Biomechanics & Execution" at bounding box center [197, 175] width 259 height 16
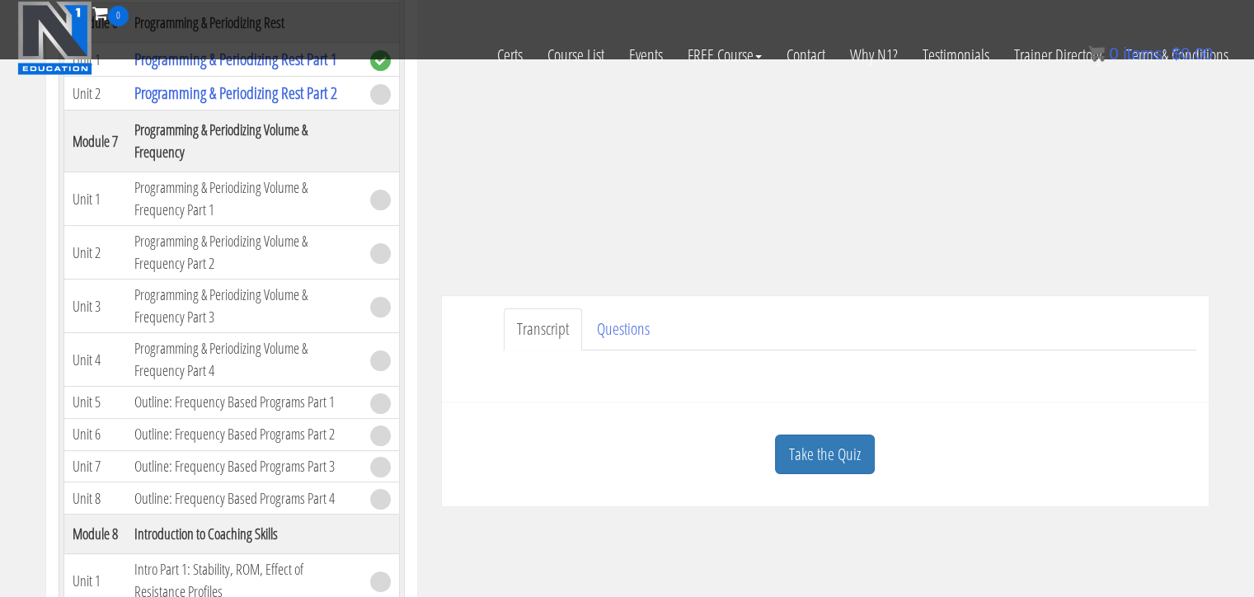
scroll to position [412, 0]
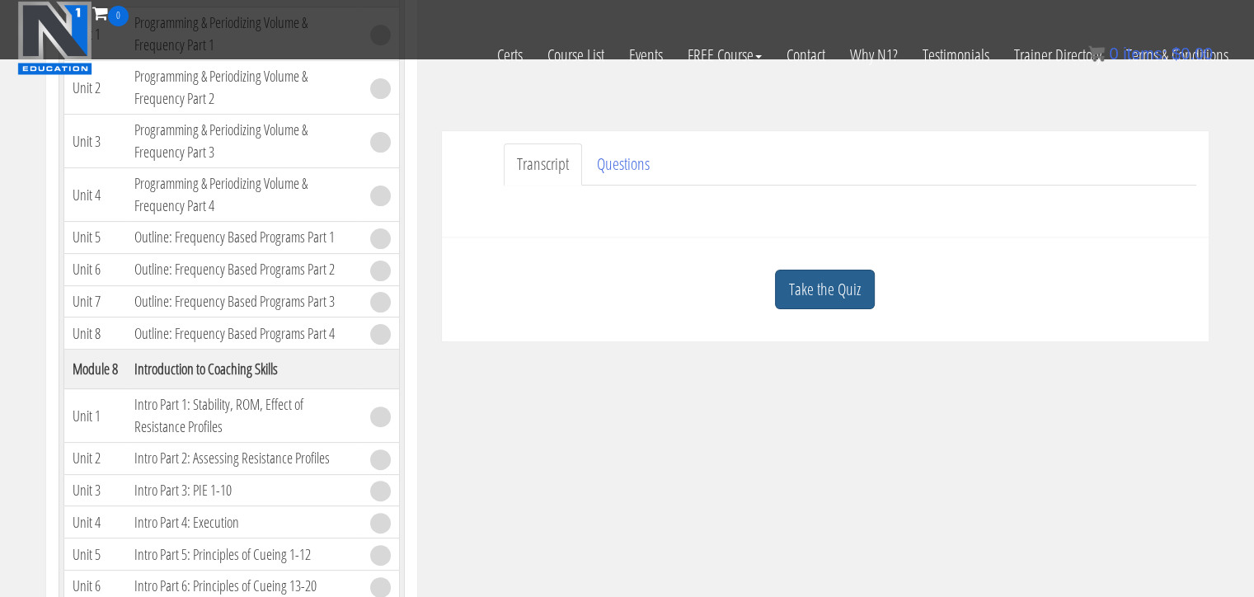
click at [833, 294] on link "Take the Quiz" at bounding box center [825, 290] width 100 height 40
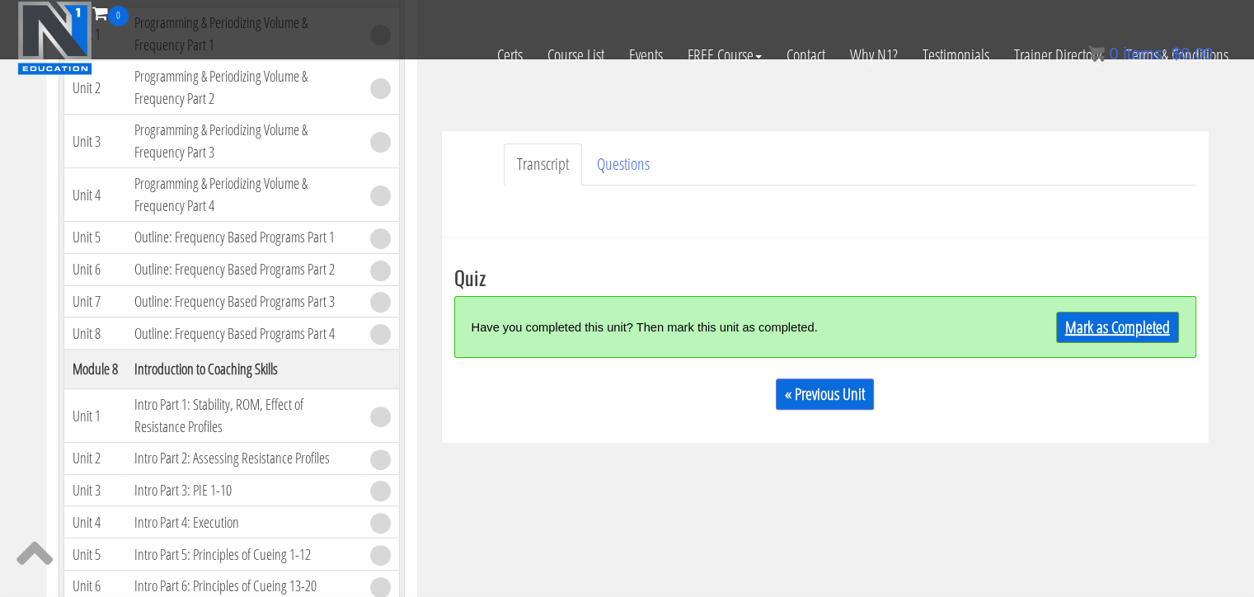
click at [1137, 322] on link "Mark as Completed" at bounding box center [1117, 327] width 123 height 31
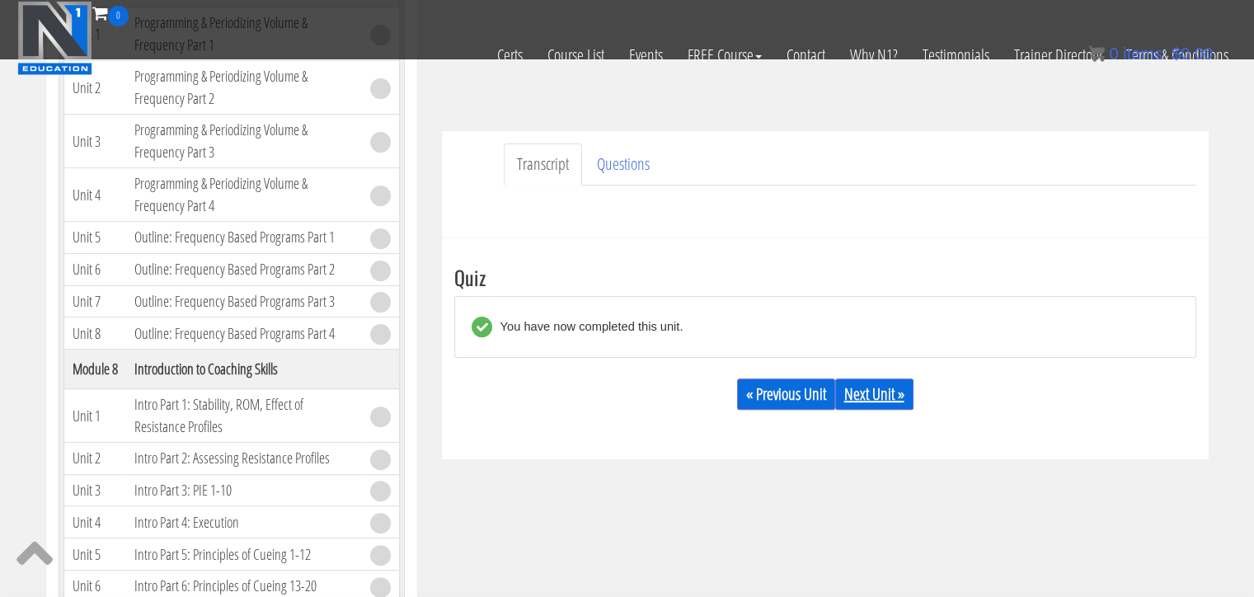
click at [887, 393] on link "Next Unit »" at bounding box center [874, 393] width 78 height 31
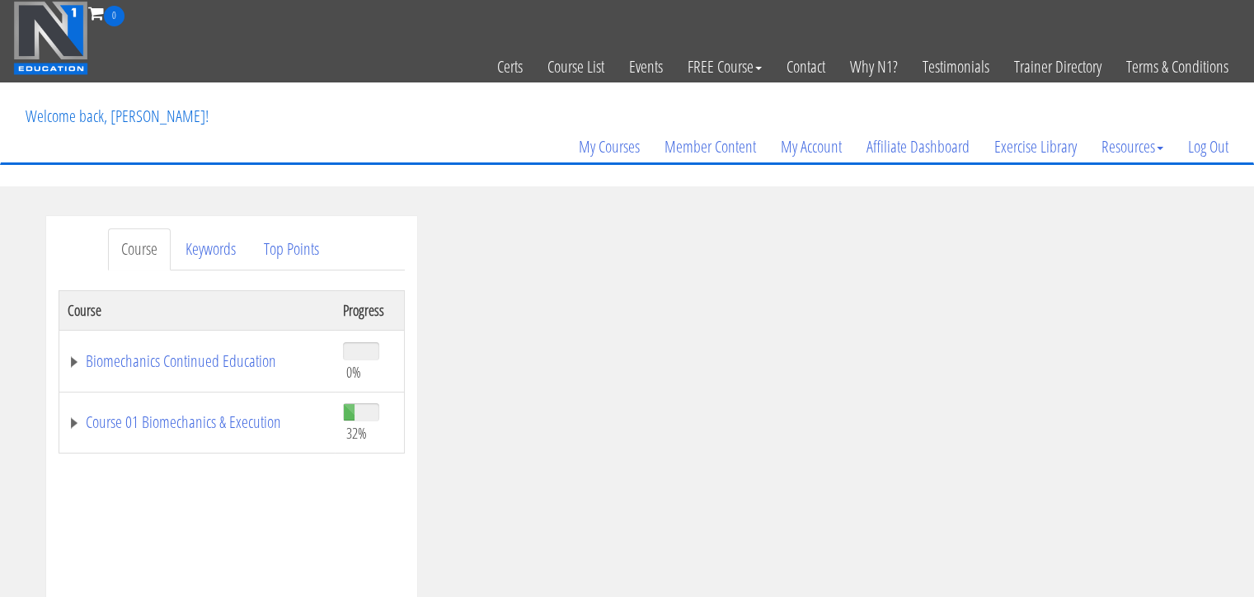
scroll to position [110, 0]
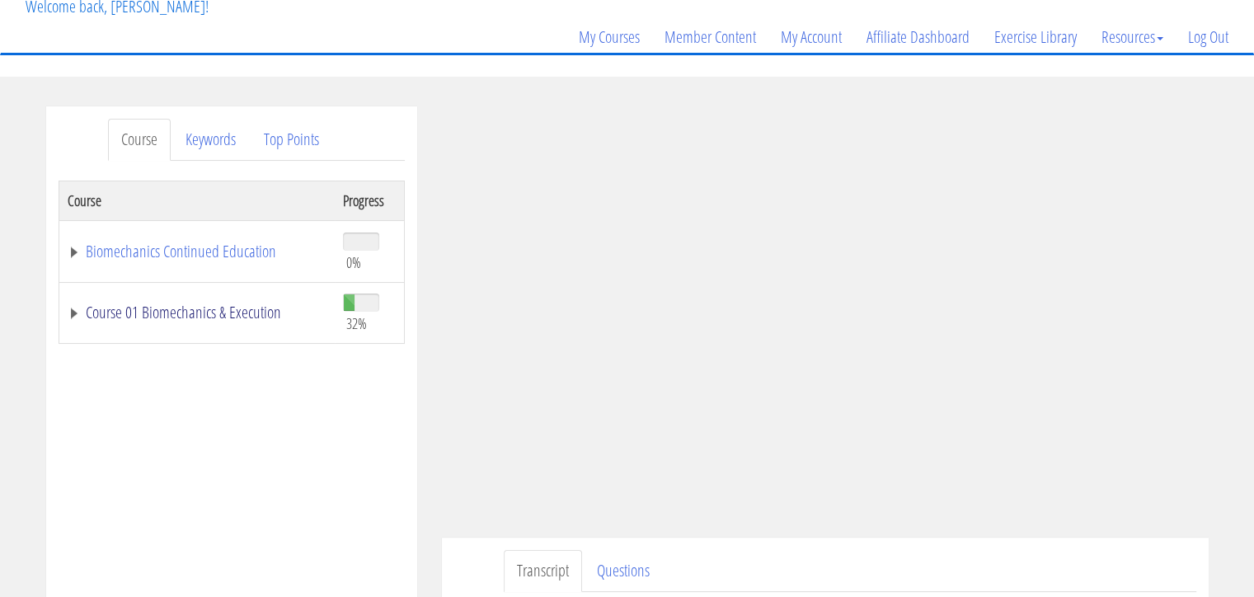
click at [185, 311] on link "Course 01 Biomechanics & Execution" at bounding box center [197, 312] width 259 height 16
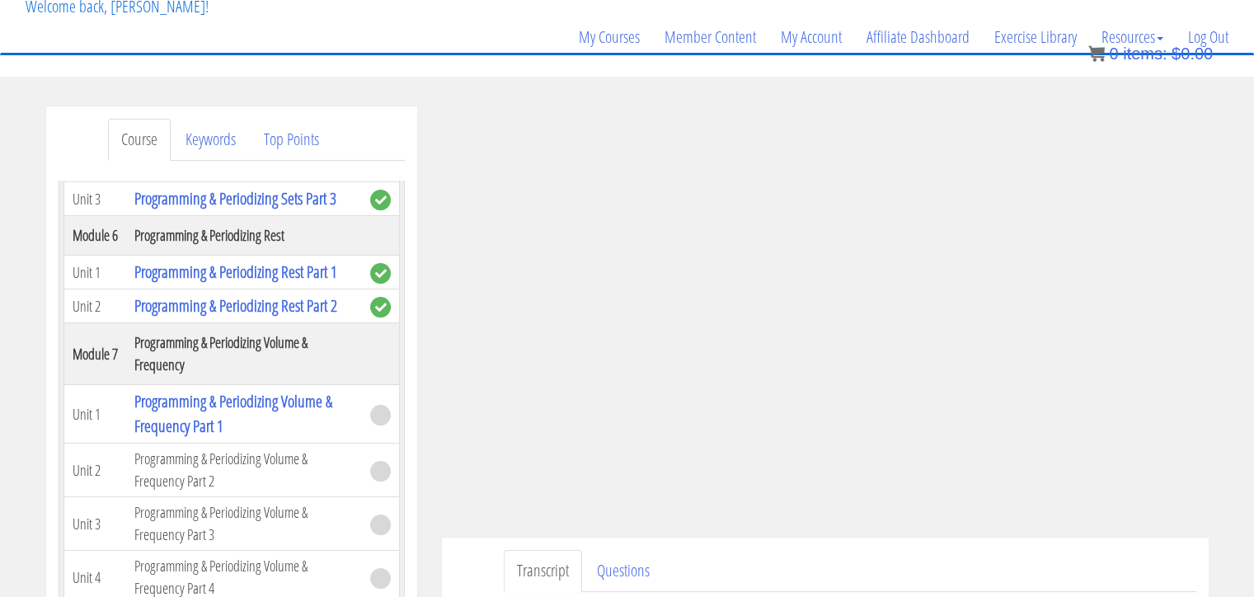
scroll to position [1722, 0]
